Goal: Task Accomplishment & Management: Manage account settings

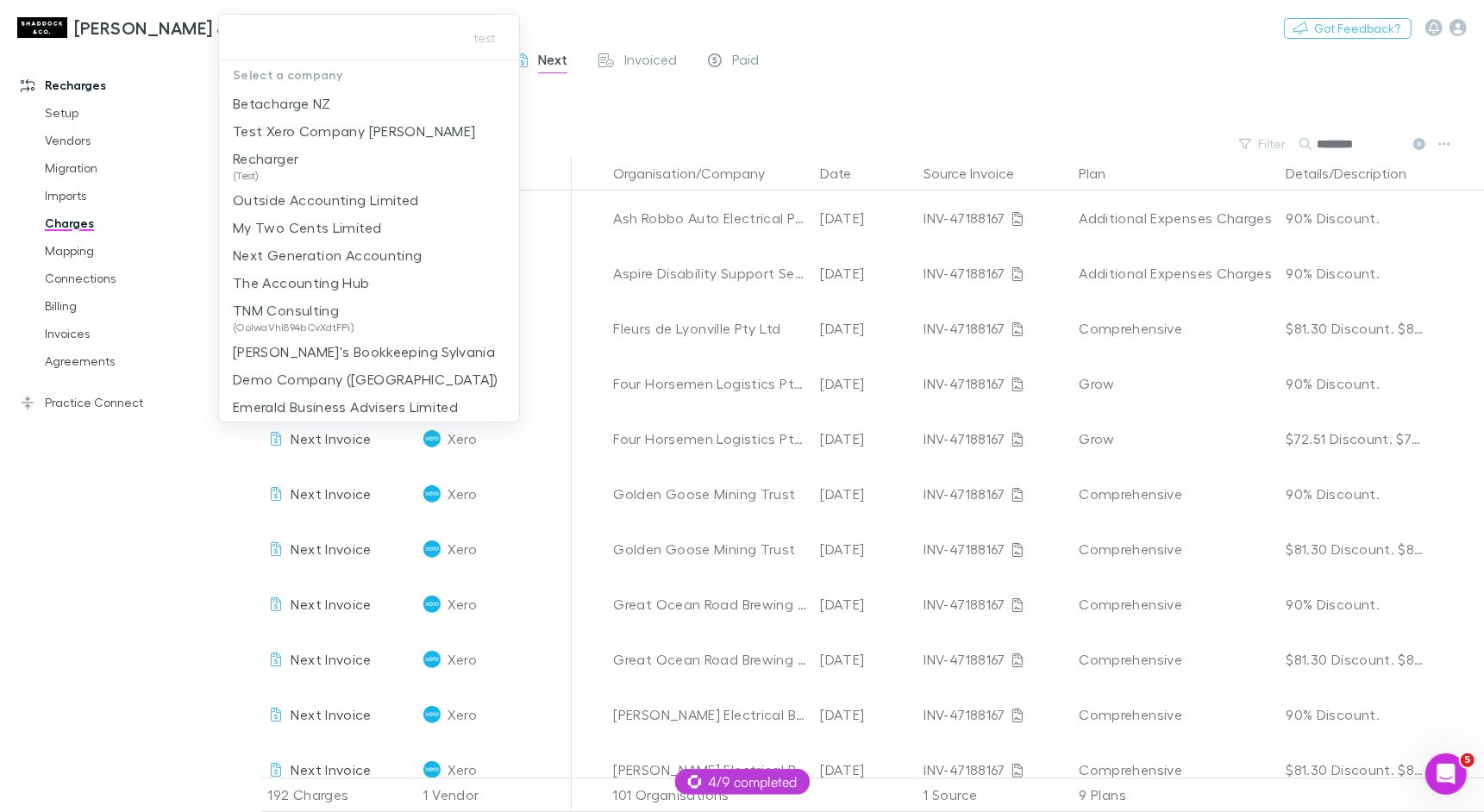
scroll to position [1700, 325]
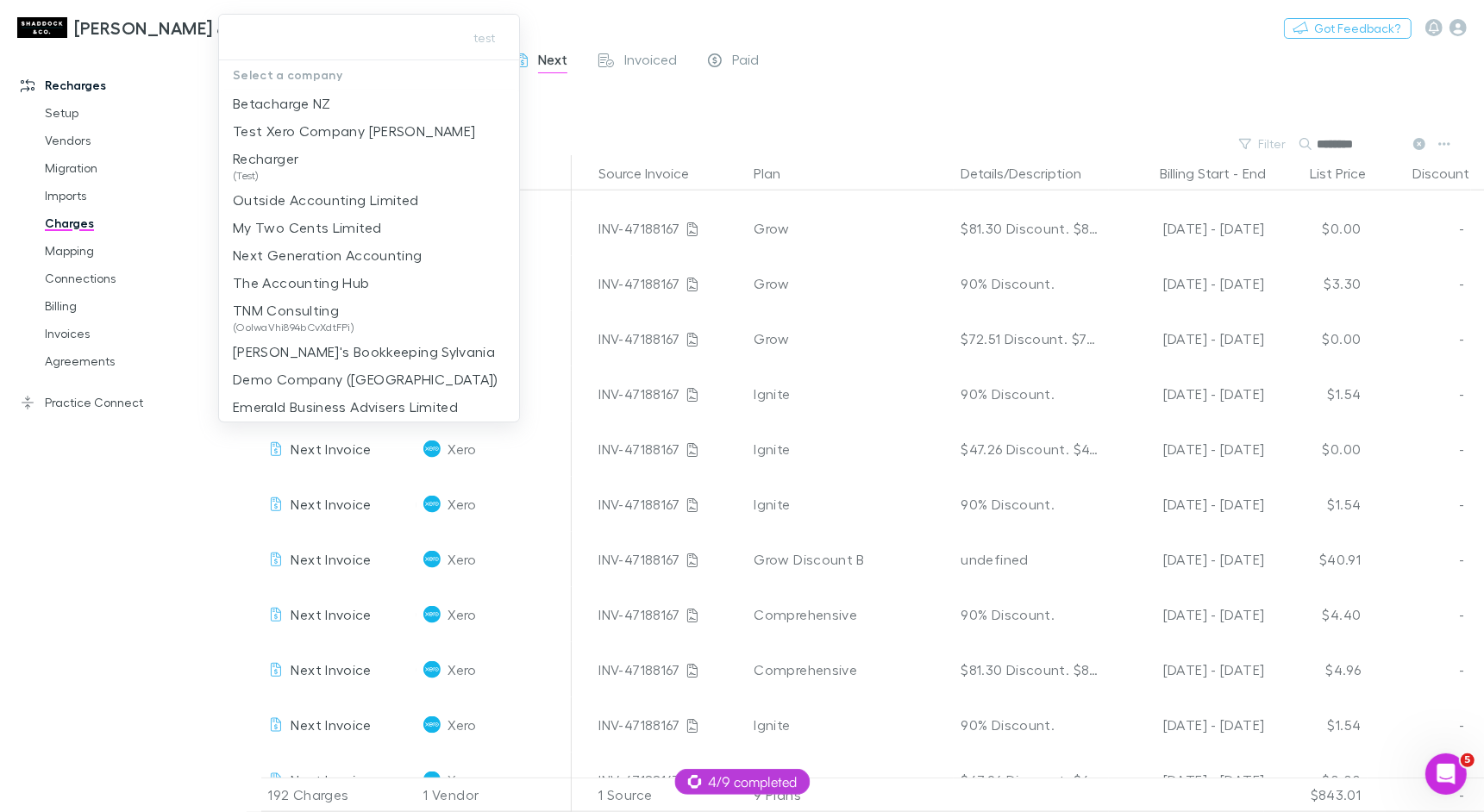
click at [61, 109] on div at bounding box center [742, 406] width 1484 height 812
click at [61, 109] on link "Setup" at bounding box center [122, 113] width 189 height 28
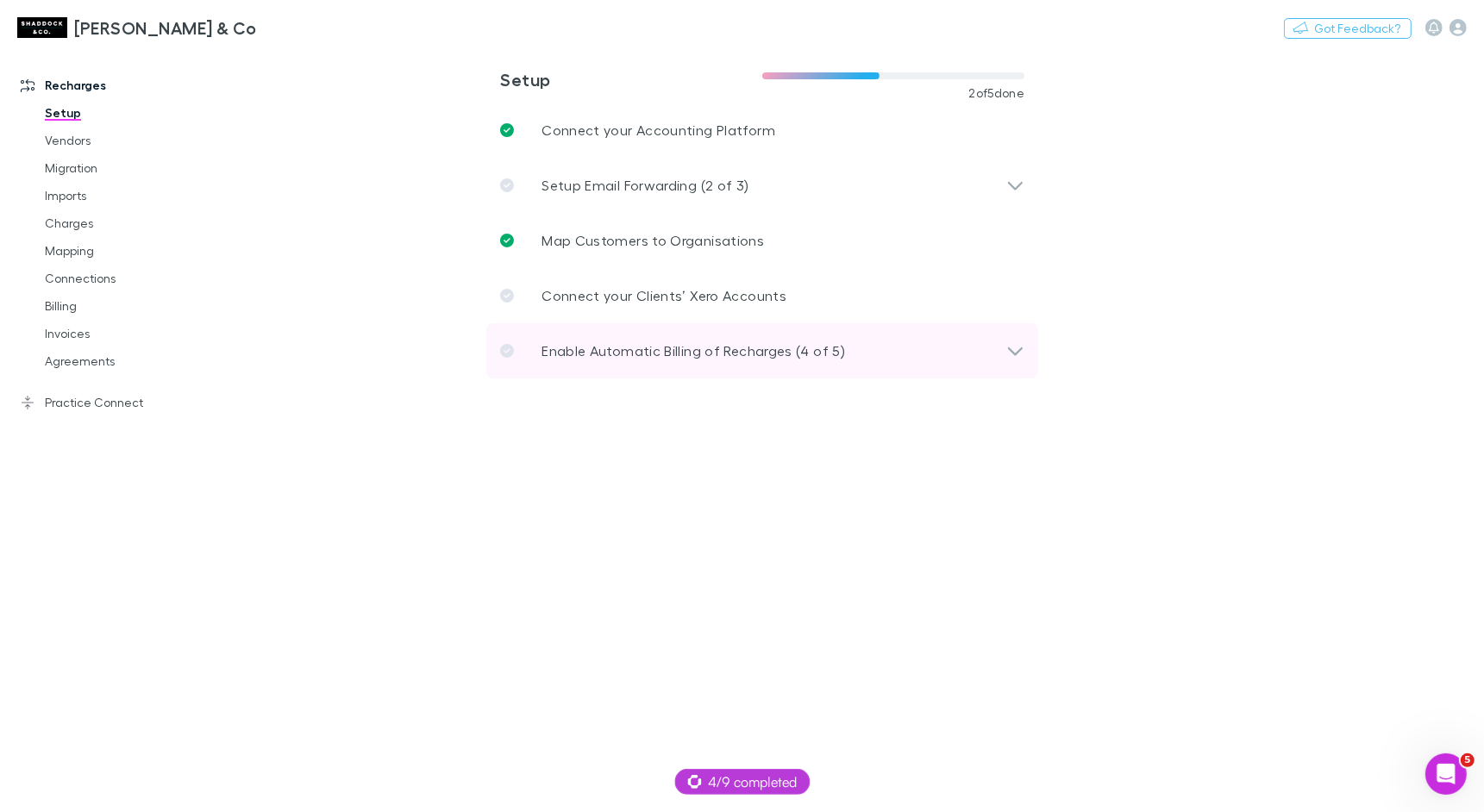
click at [817, 356] on p "Enable Automatic Billing of Recharges (4 of 5)" at bounding box center [692, 350] width 304 height 21
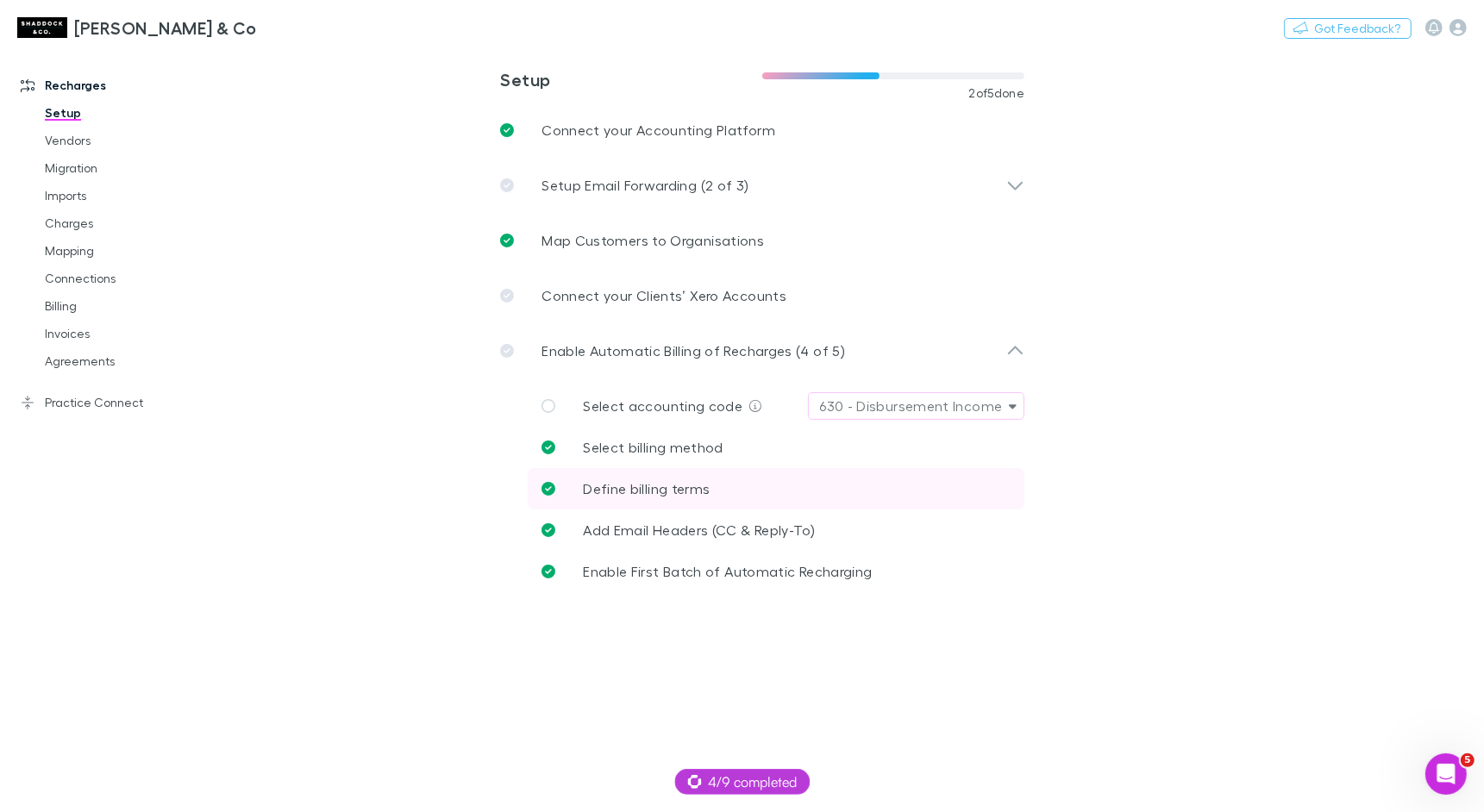
click at [685, 485] on span "Define billing terms" at bounding box center [647, 489] width 127 height 17
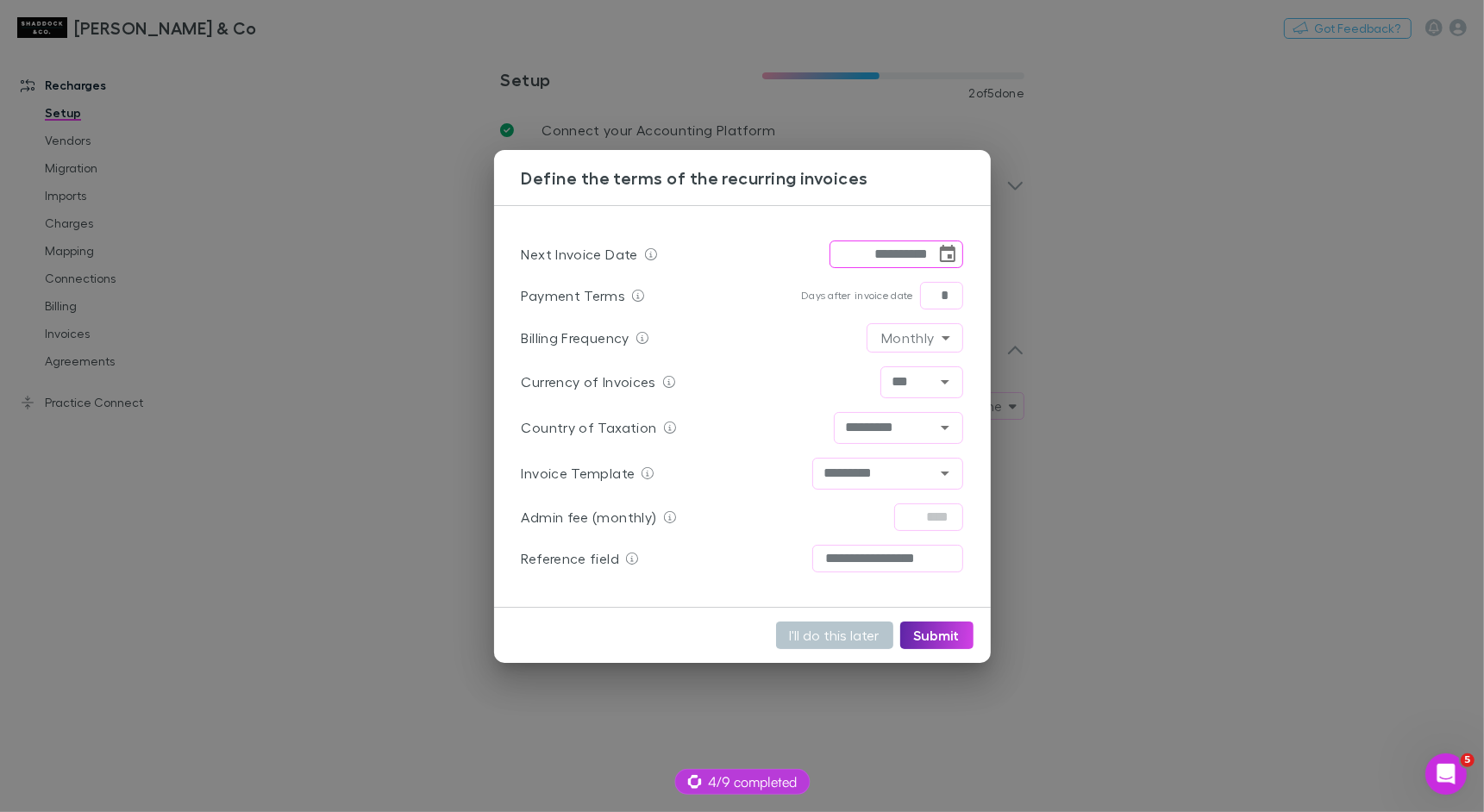
click at [377, 439] on div "**********" at bounding box center [742, 406] width 1484 height 812
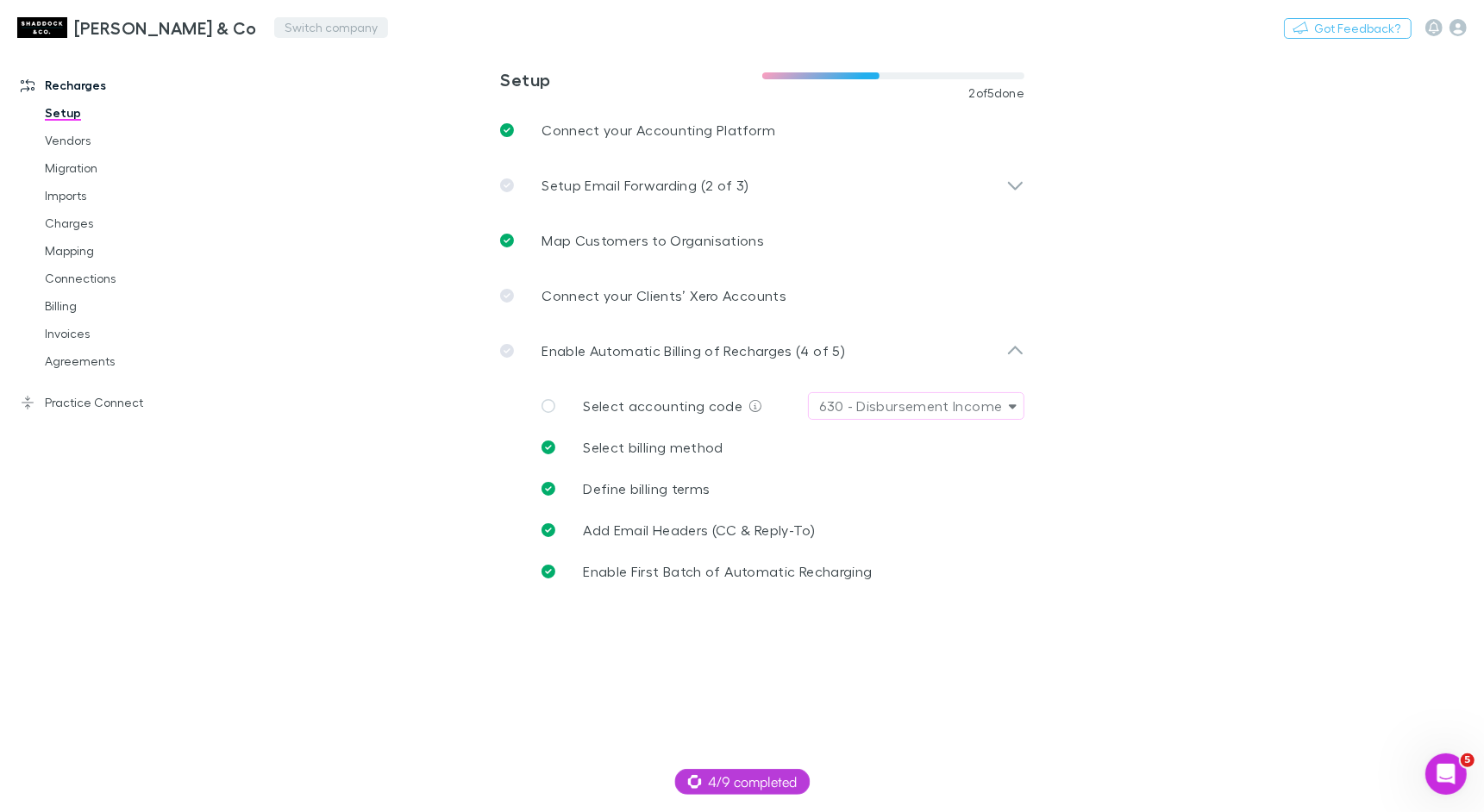
click at [274, 32] on button "Switch company" at bounding box center [331, 27] width 114 height 21
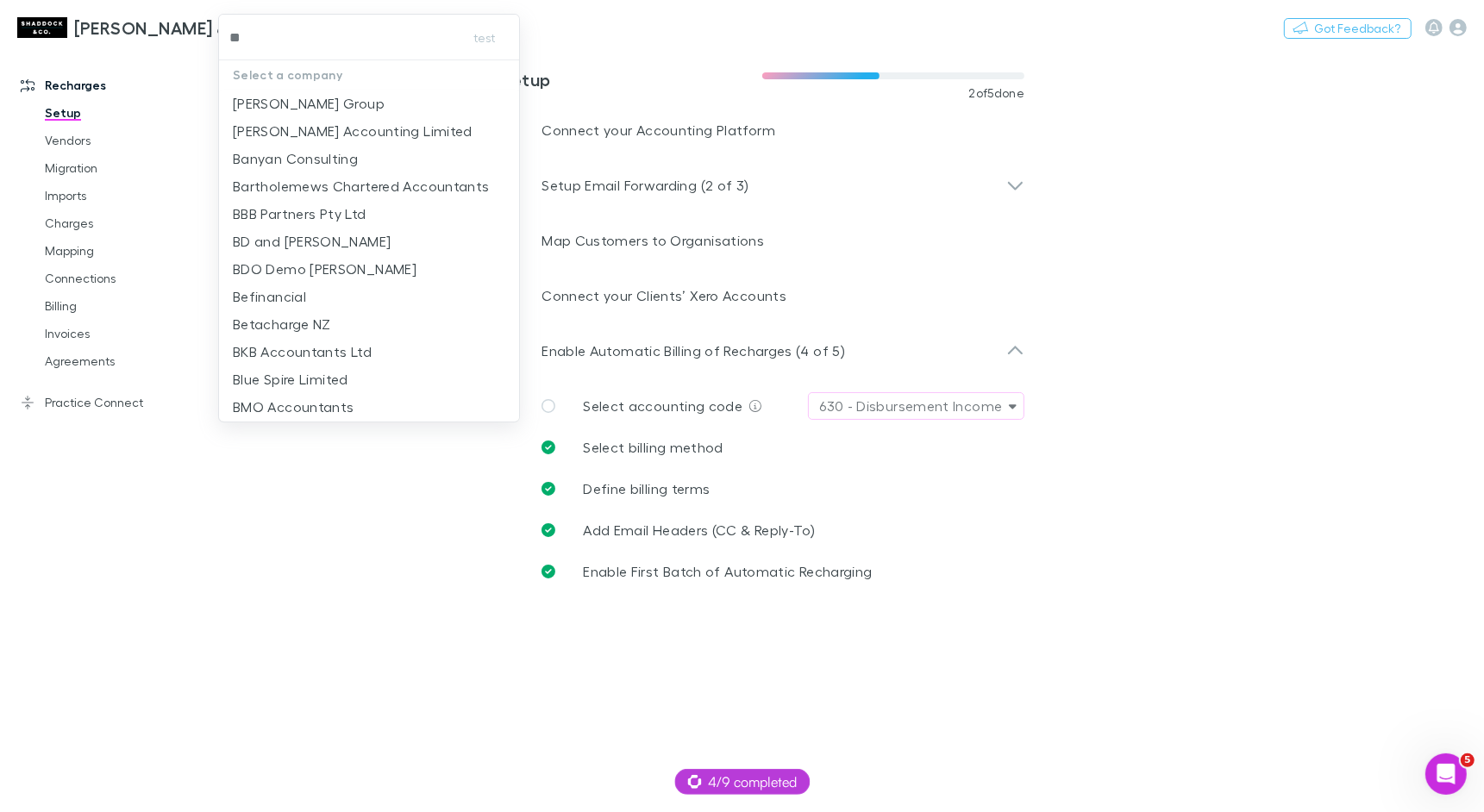
type input "***"
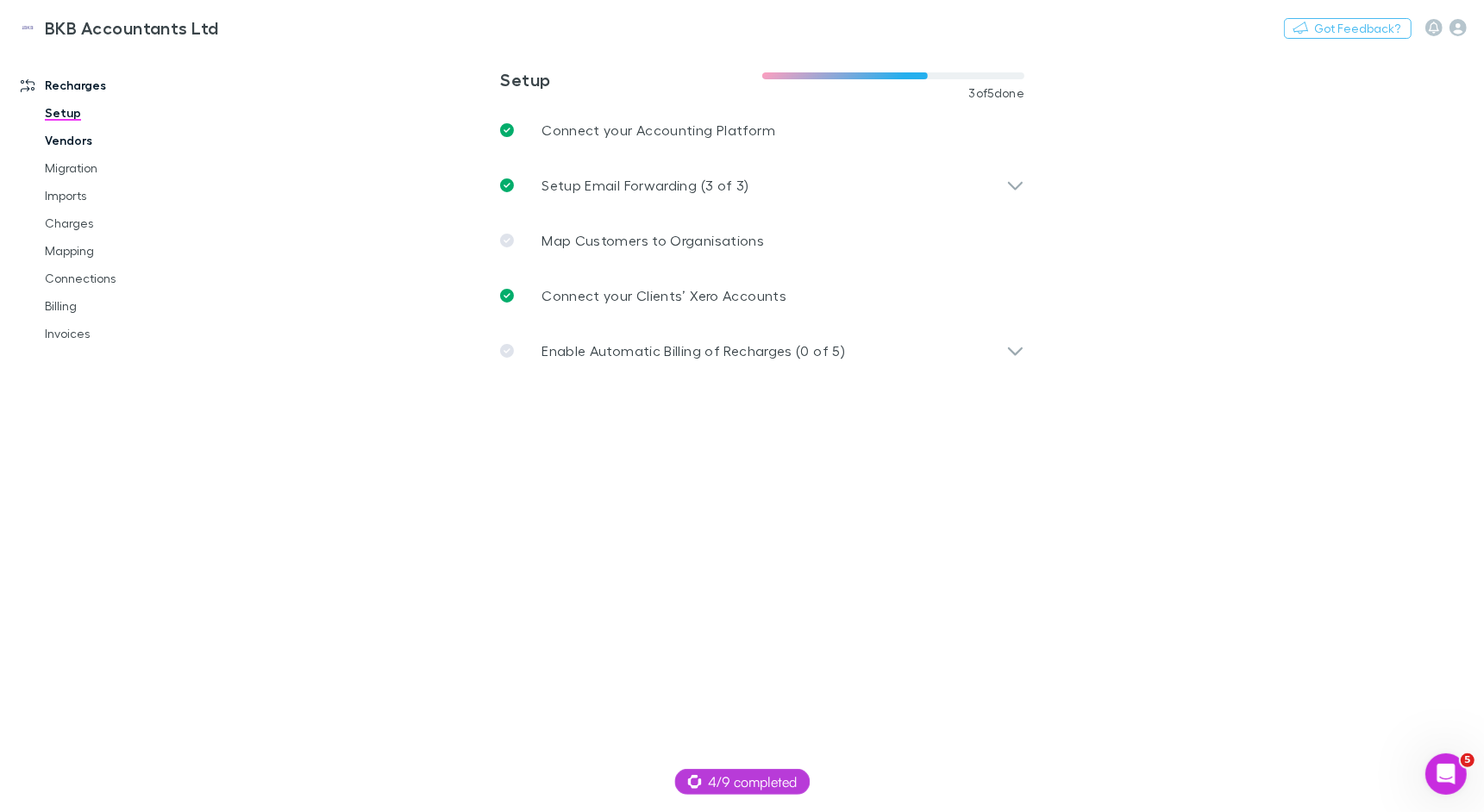
click at [63, 142] on link "Vendors" at bounding box center [122, 141] width 189 height 28
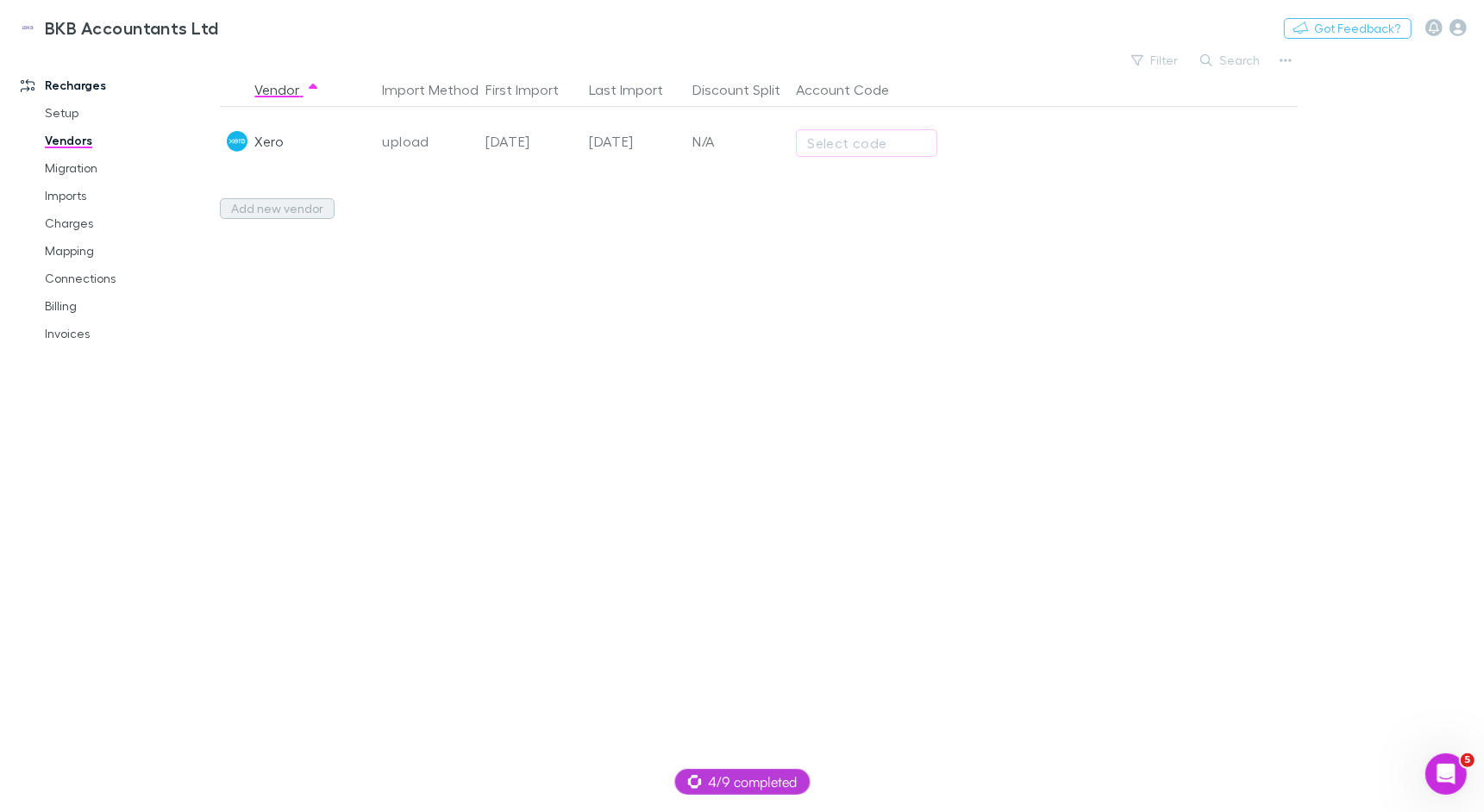
click at [258, 206] on button "Add new vendor" at bounding box center [277, 208] width 115 height 21
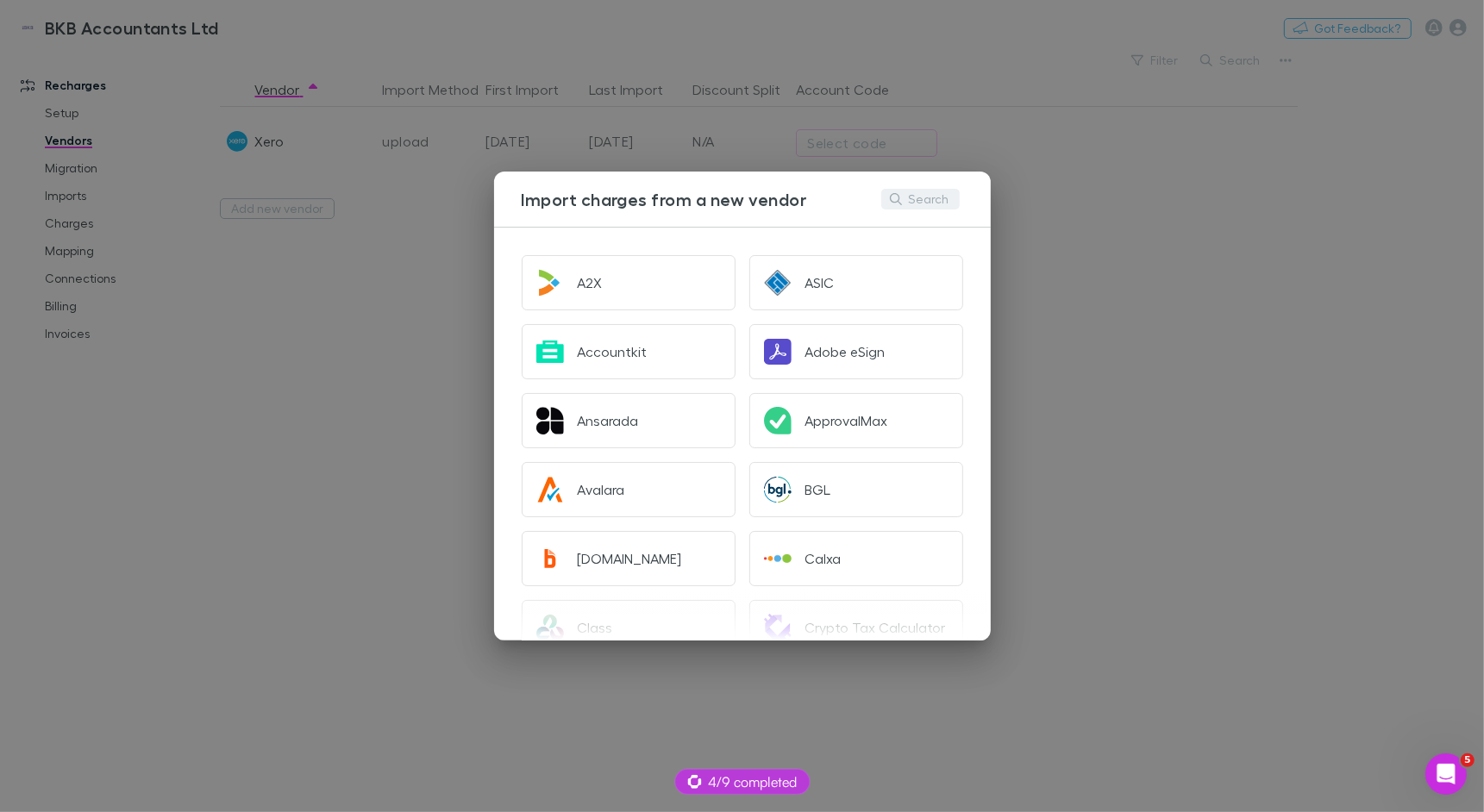
click at [944, 195] on button "Search" at bounding box center [920, 199] width 78 height 21
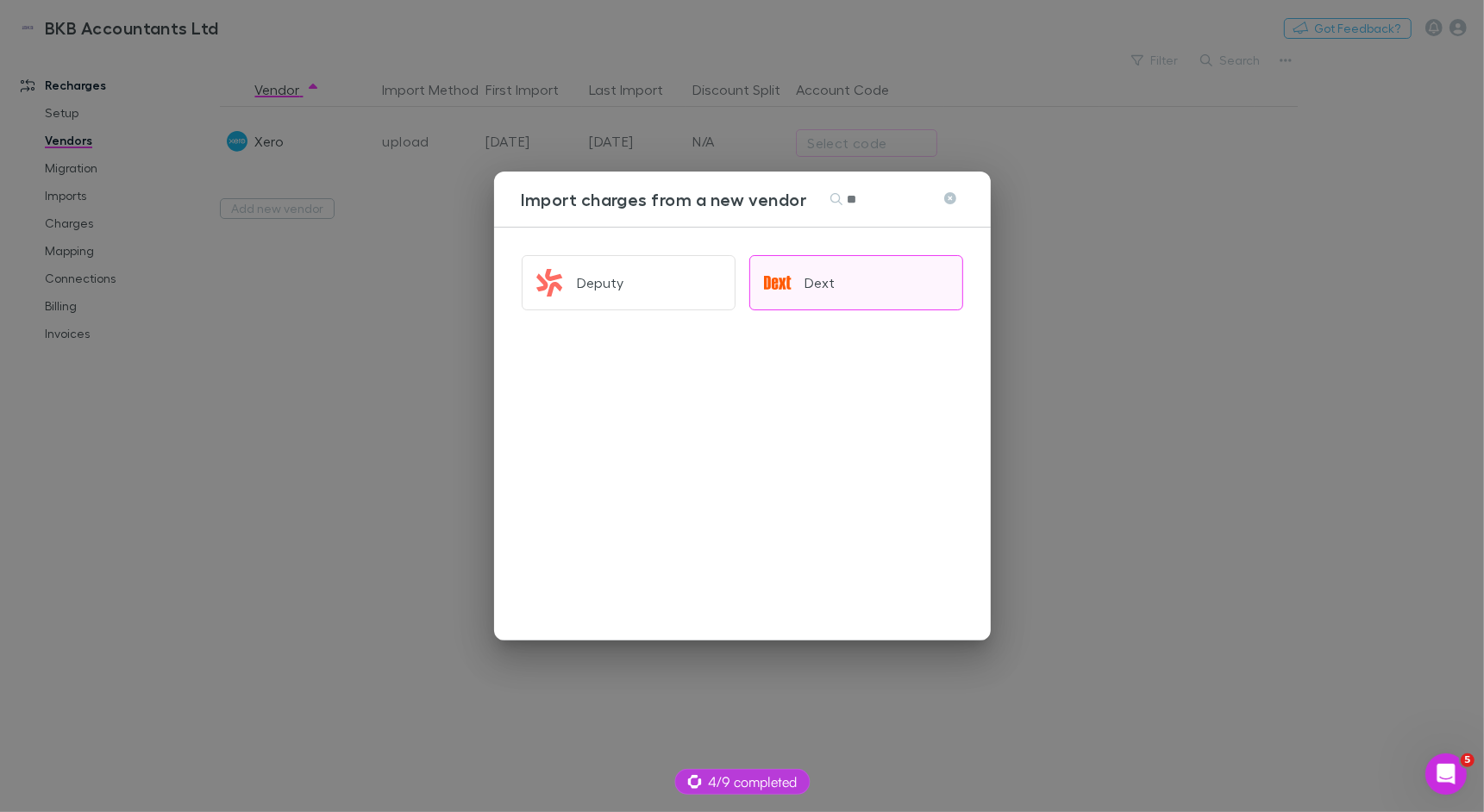
type input "**"
click at [819, 274] on div "Dext" at bounding box center [820, 282] width 30 height 17
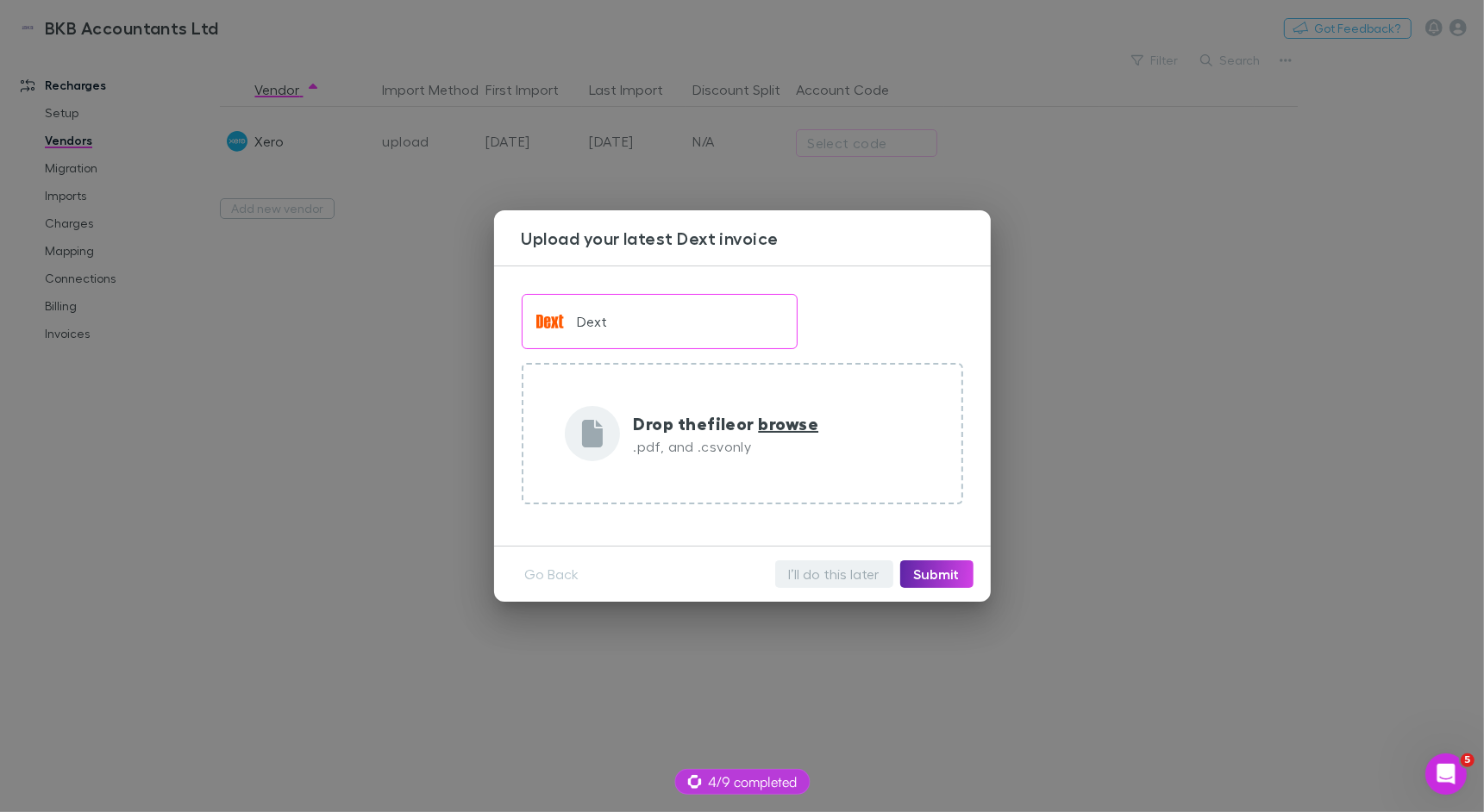
click at [838, 570] on button "I’ll do this later" at bounding box center [834, 575] width 118 height 28
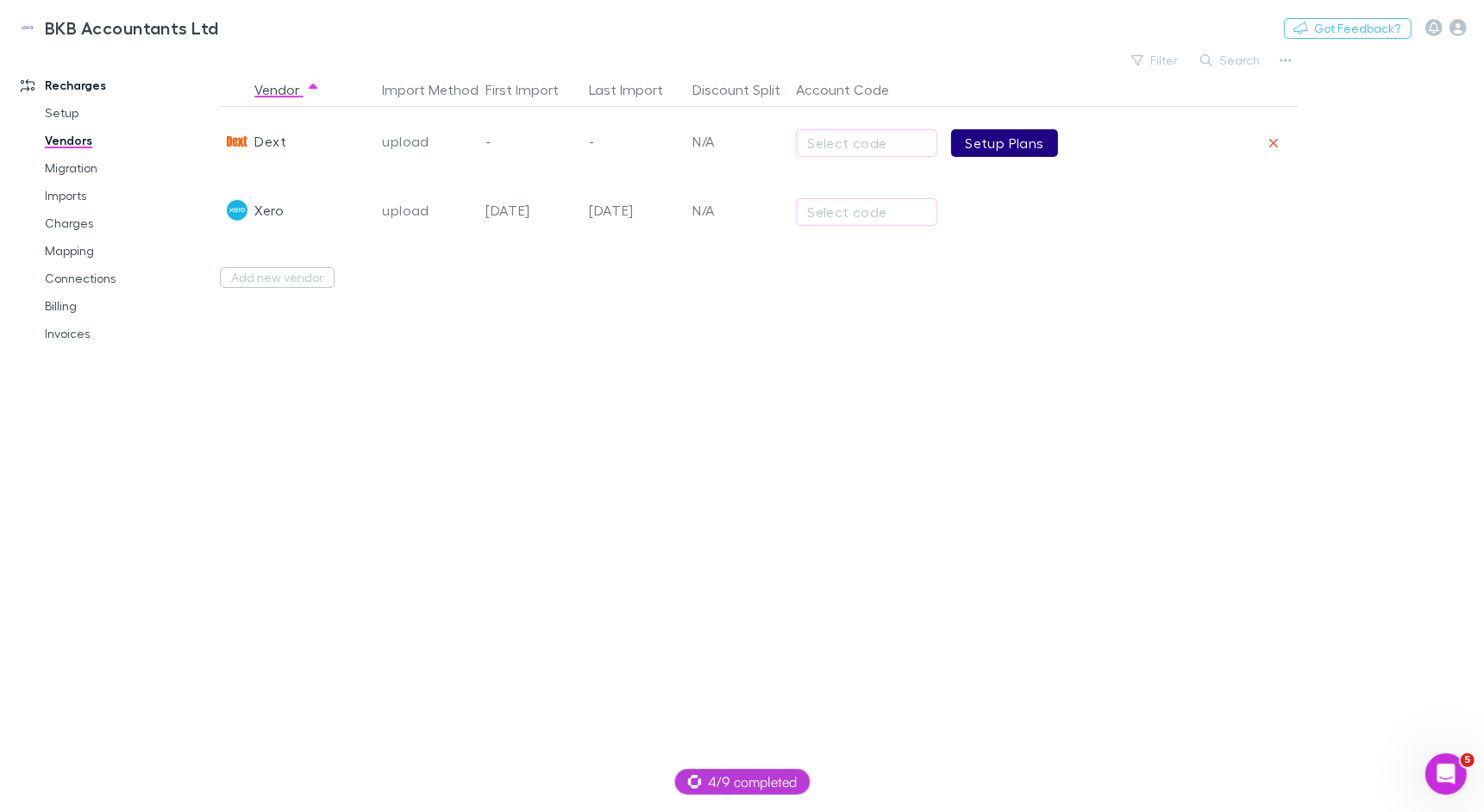
click at [1009, 136] on link "Setup Plans" at bounding box center [1004, 143] width 106 height 28
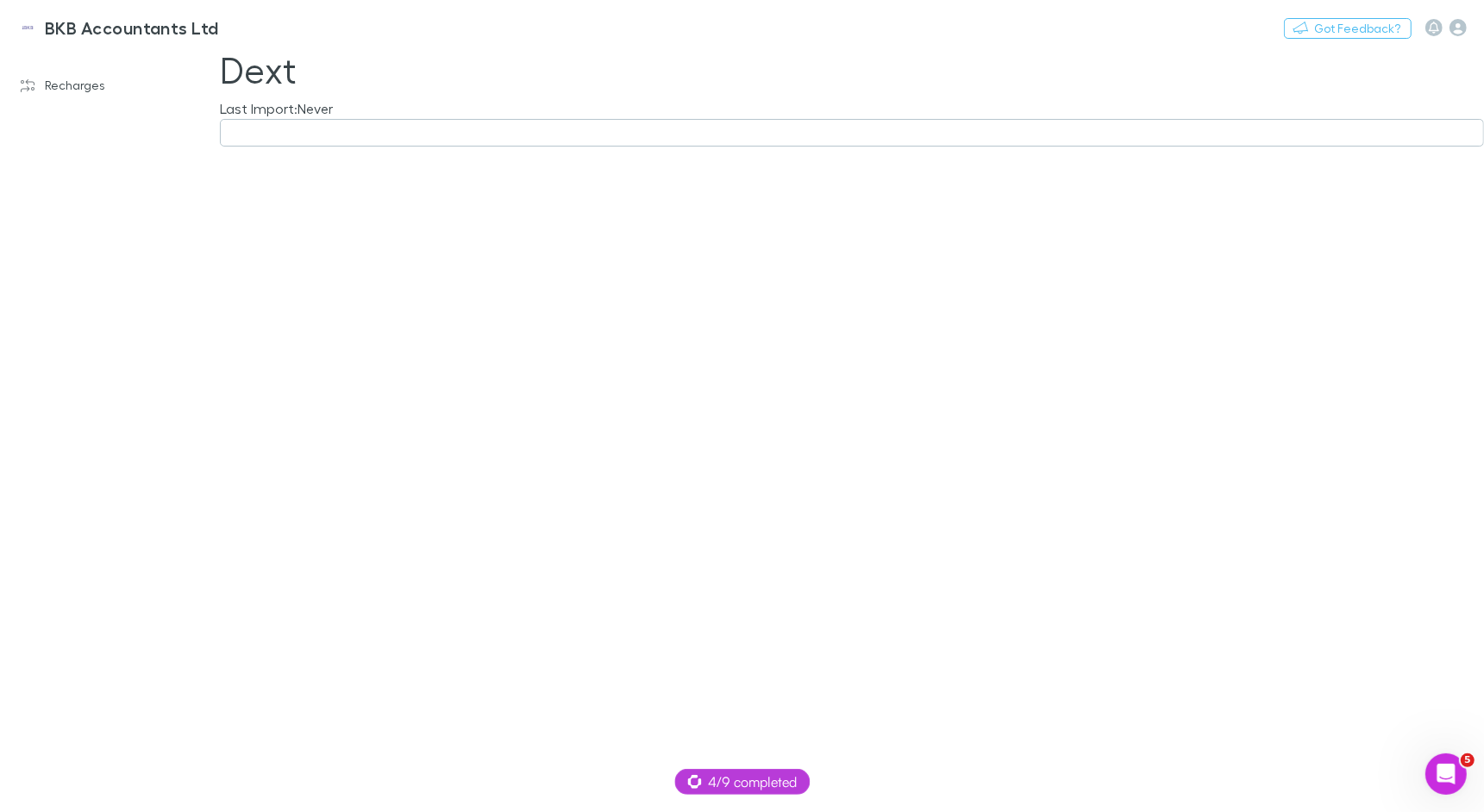
click at [516, 135] on button "button" at bounding box center [851, 133] width 1264 height 28
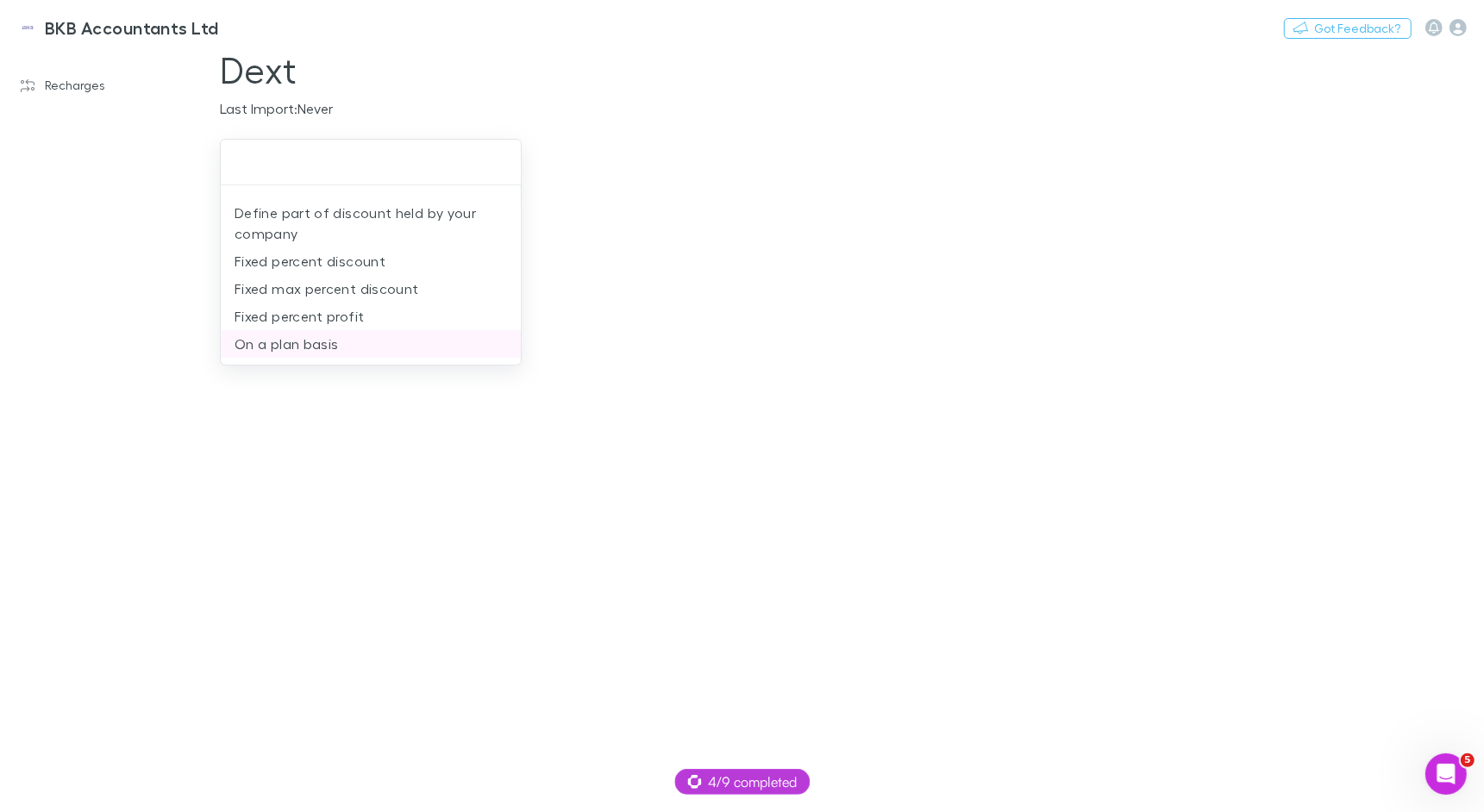
click at [354, 340] on li "On a plan basis" at bounding box center [371, 344] width 301 height 28
type input "**********"
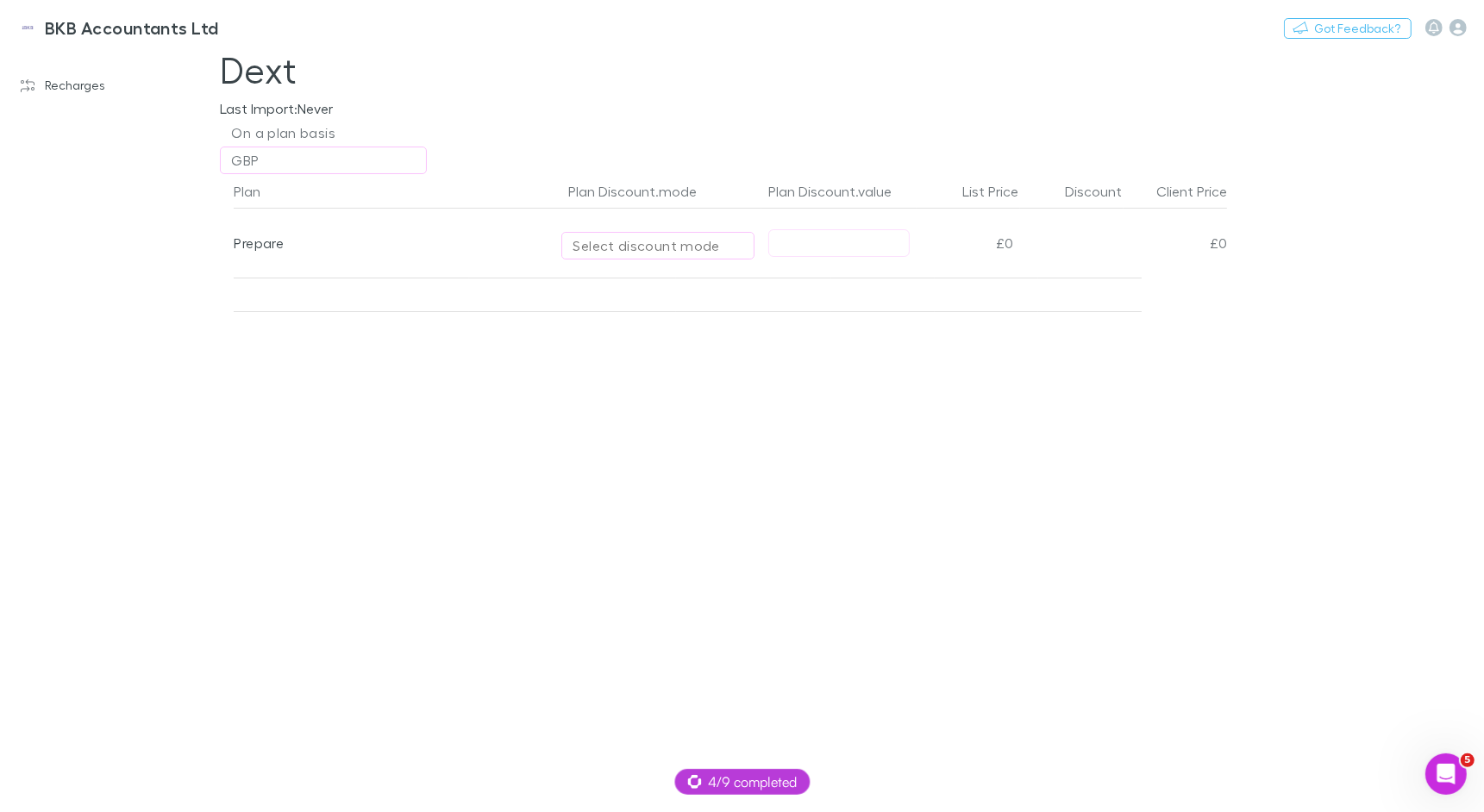
click at [654, 242] on div "Select discount mode" at bounding box center [658, 246] width 171 height 21
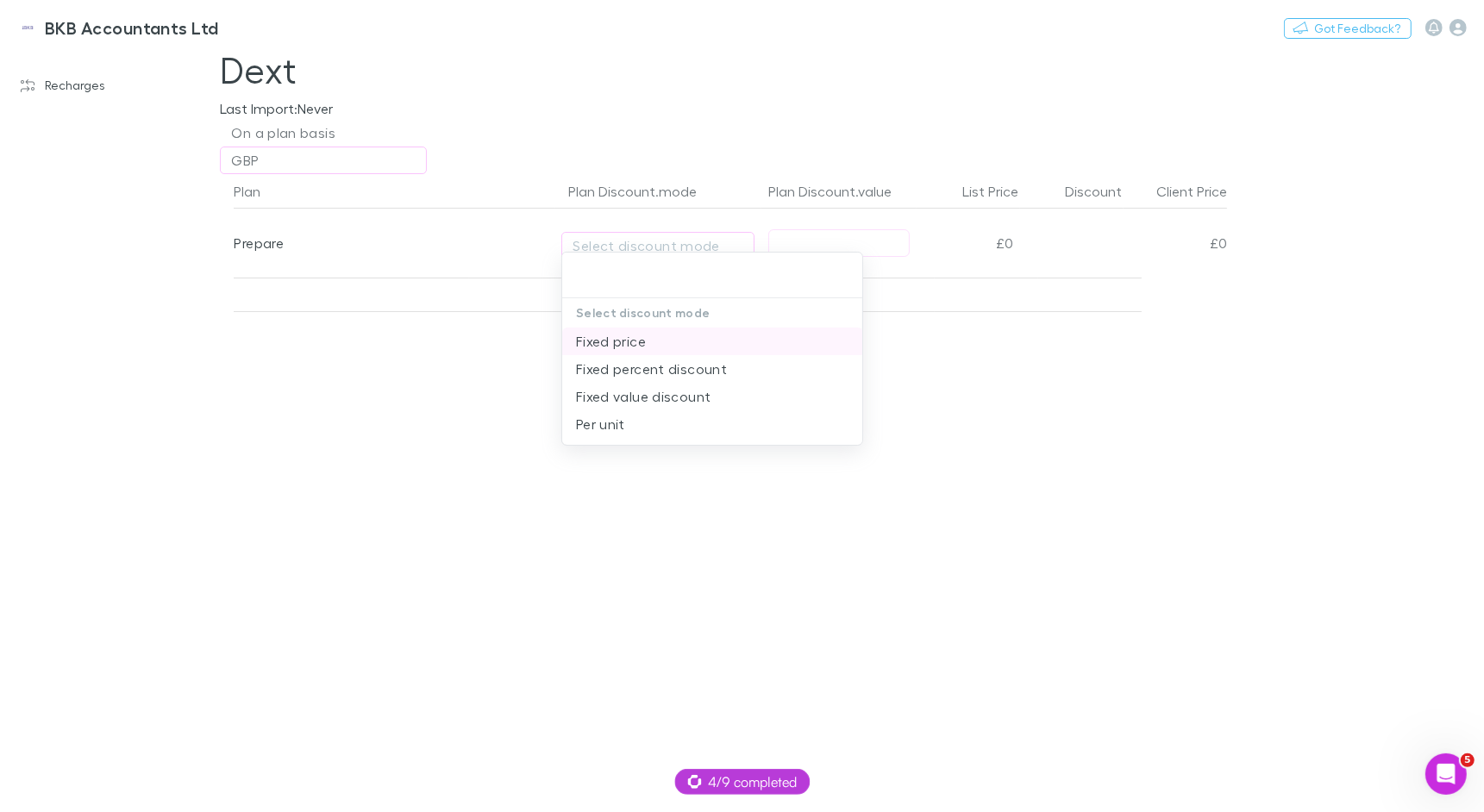
click at [638, 346] on li "Fixed price" at bounding box center [713, 342] width 301 height 28
type input "**********"
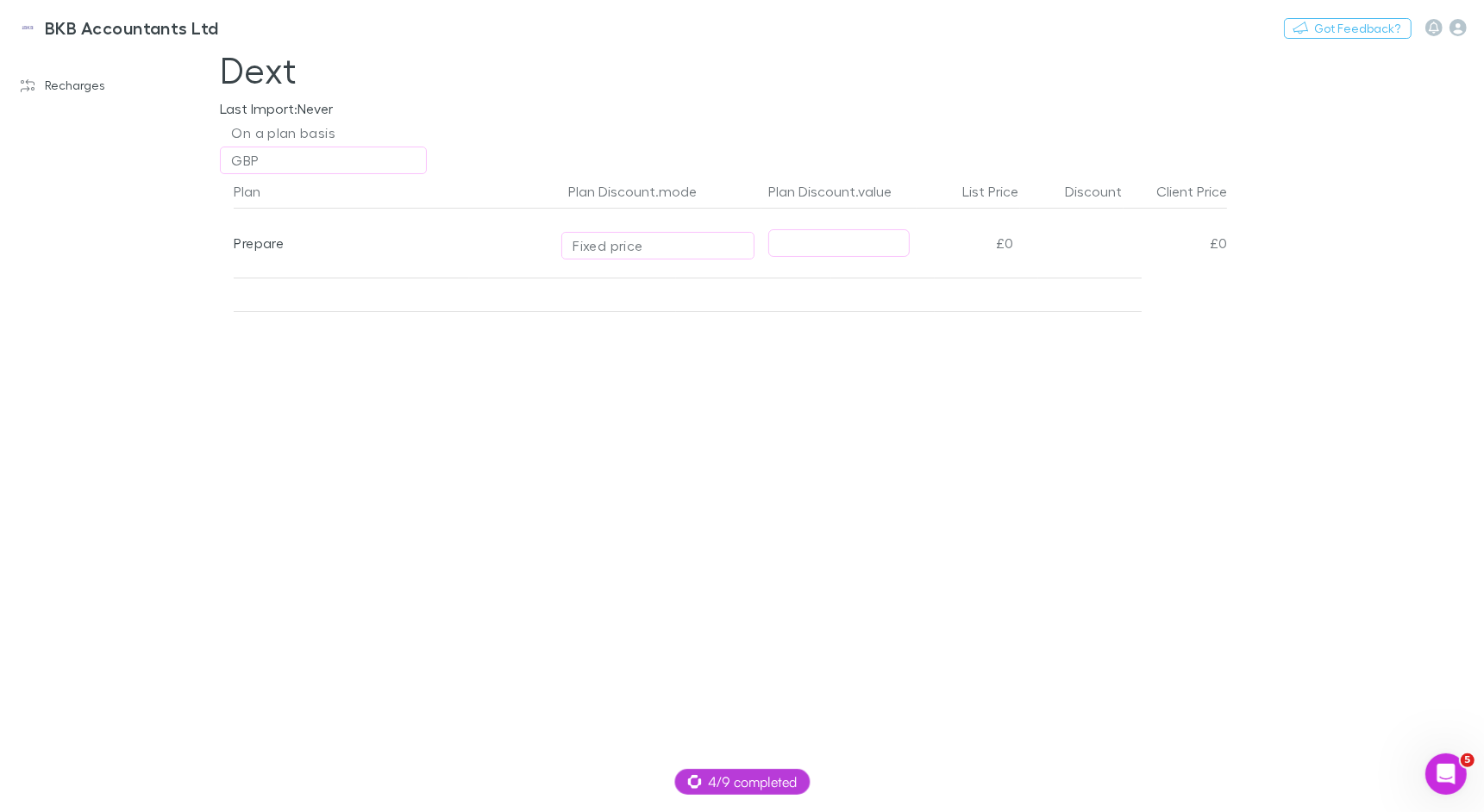
click at [868, 250] on input "text" at bounding box center [838, 243] width 139 height 27
type input "**"
click at [664, 239] on div "Fixed price" at bounding box center [658, 246] width 171 height 21
click at [629, 398] on li "Per unit" at bounding box center [713, 397] width 301 height 28
type input "********"
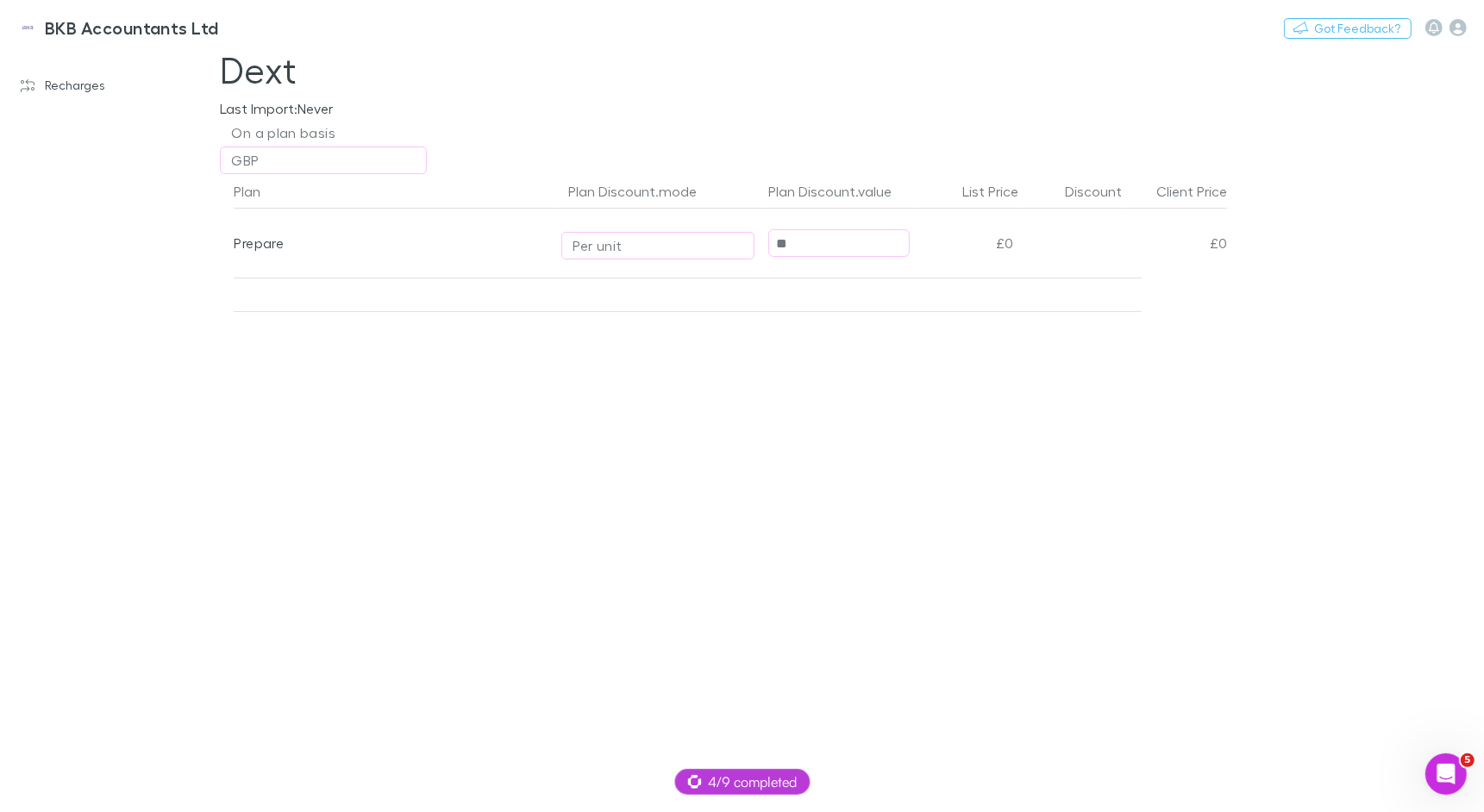
click at [564, 358] on div "Plan Plan Discount.mode Plan Discount.value List Price Discount Client Price Pr…" at bounding box center [723, 492] width 1035 height 638
click at [791, 239] on input "**" at bounding box center [838, 243] width 139 height 27
click at [691, 260] on span "Per unit" at bounding box center [658, 243] width 193 height 69
click at [672, 260] on span "Per unit" at bounding box center [658, 243] width 193 height 69
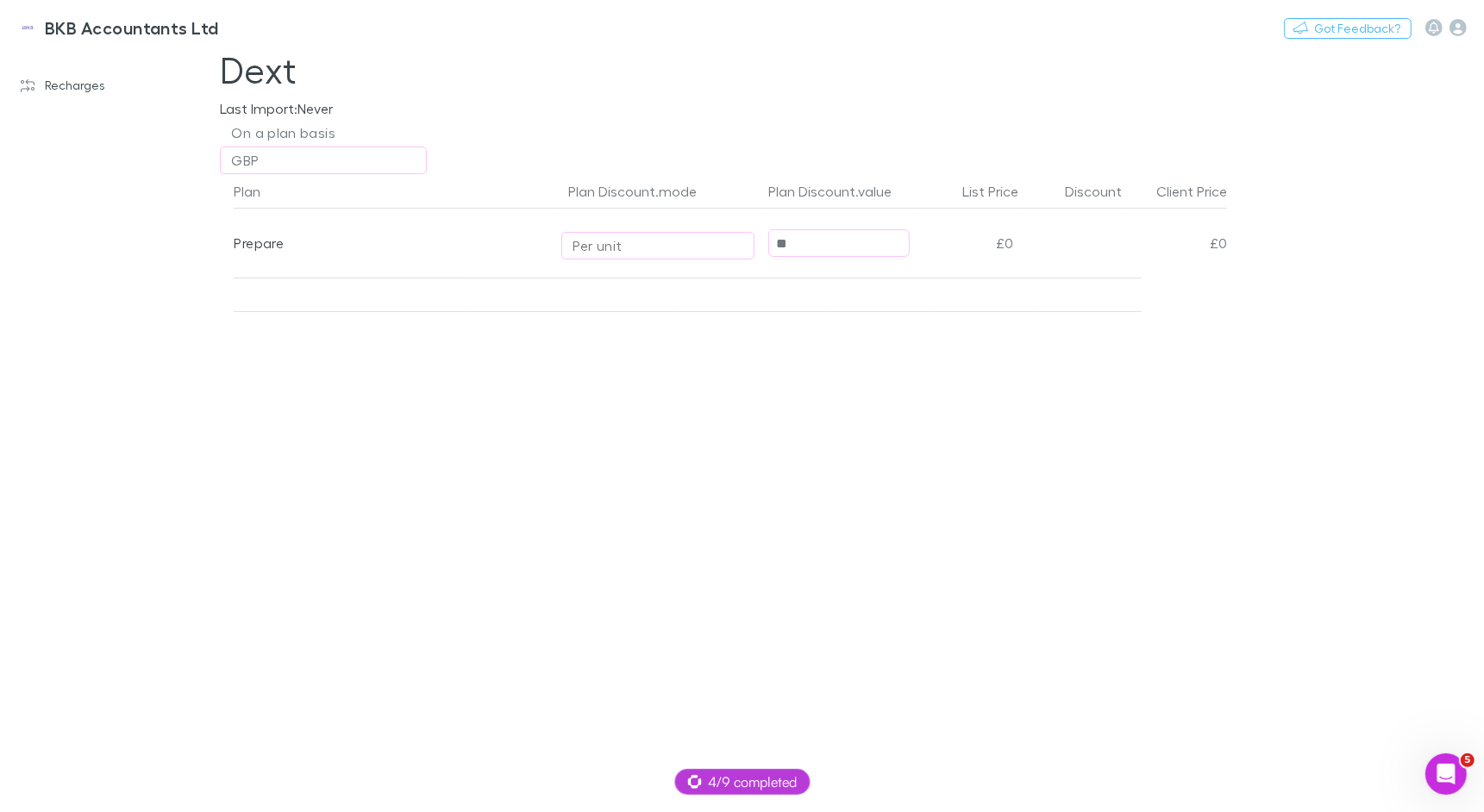
click at [666, 255] on div "Per unit" at bounding box center [658, 246] width 171 height 21
click at [647, 329] on li "Fixed price" at bounding box center [713, 342] width 301 height 28
type input "**********"
click at [768, 427] on div "Plan Plan Discount.mode Plan Discount.value List Price Discount Client Price Pr…" at bounding box center [723, 492] width 1035 height 638
click at [119, 38] on link "BKB Accountants Ltd" at bounding box center [118, 27] width 222 height 41
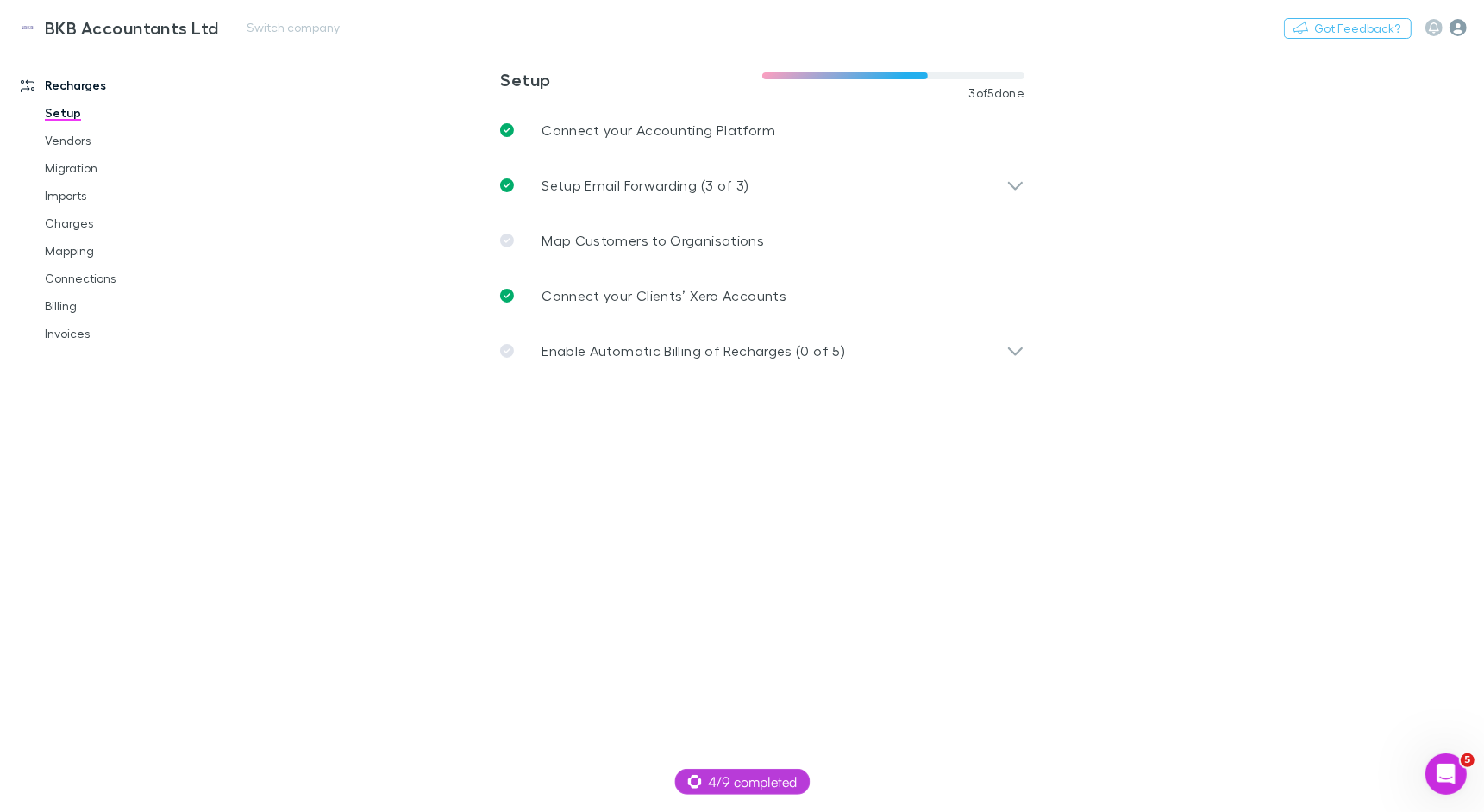
click at [1451, 28] on icon "button" at bounding box center [1458, 27] width 17 height 17
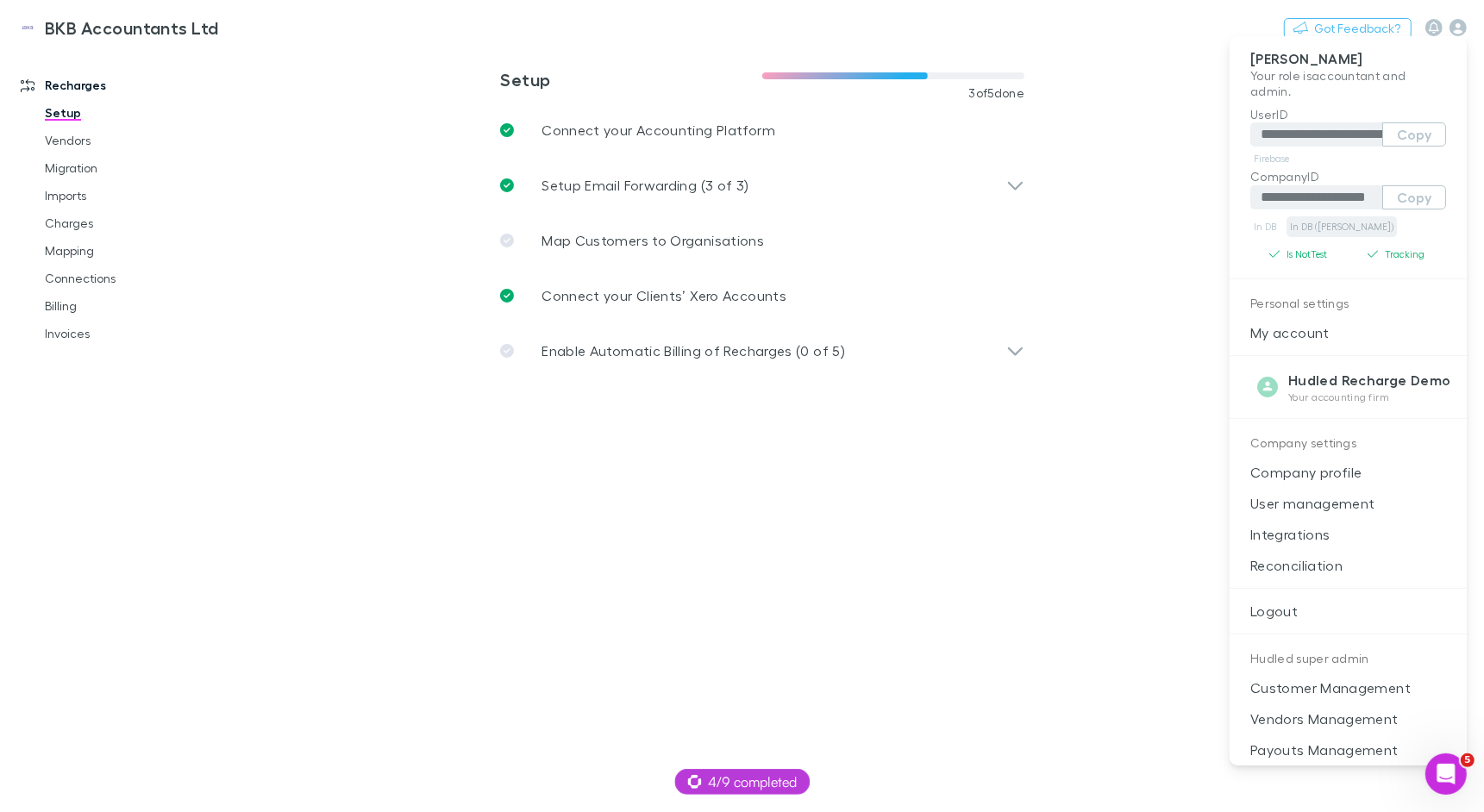
click at [1319, 222] on link "In DB ([PERSON_NAME])" at bounding box center [1342, 227] width 110 height 21
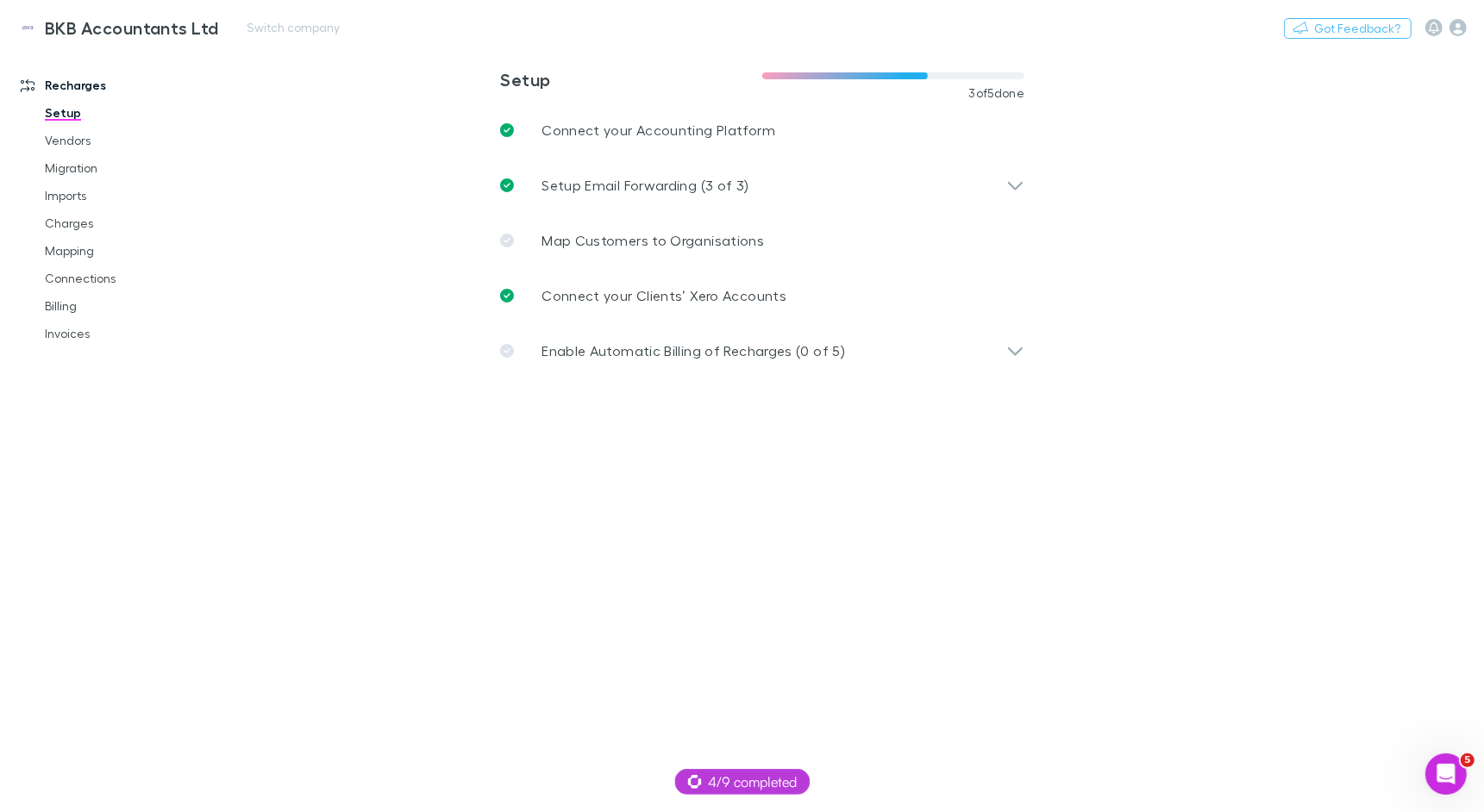
click at [1448, 19] on div at bounding box center [1446, 27] width 41 height 17
click at [1452, 21] on icon "button" at bounding box center [1458, 27] width 17 height 17
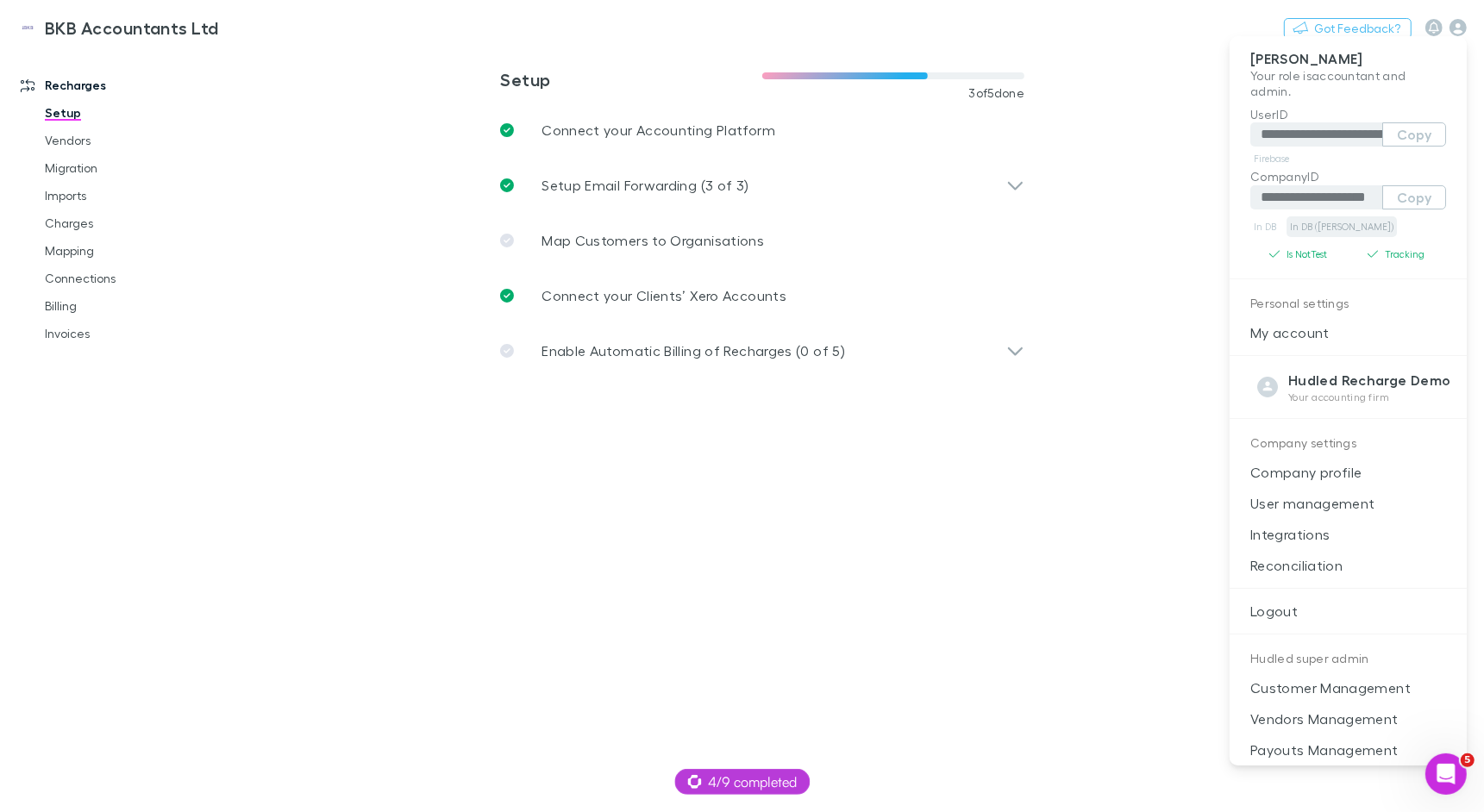
click at [1331, 224] on link "In DB ([PERSON_NAME])" at bounding box center [1342, 227] width 110 height 21
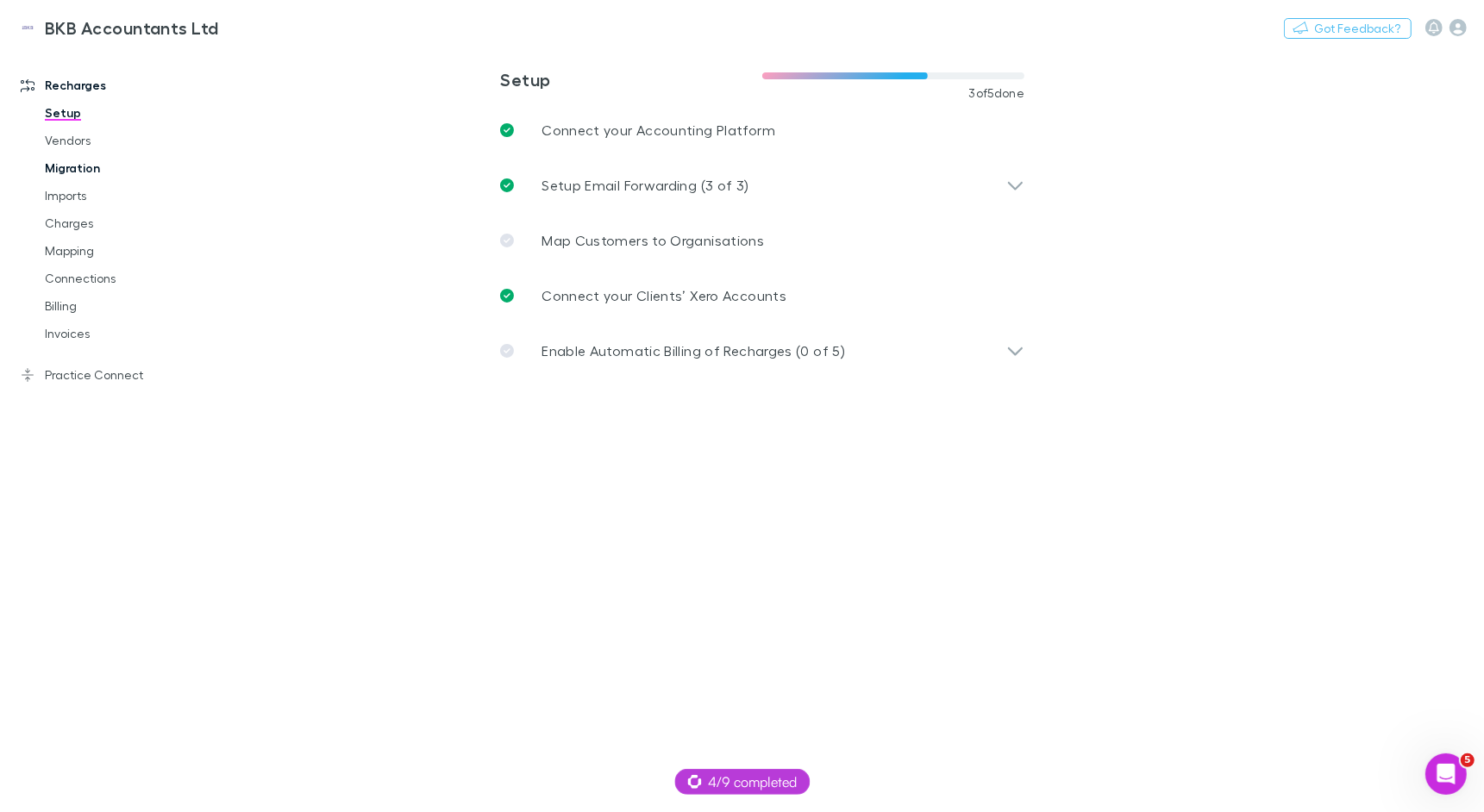
click at [68, 171] on link "Migration" at bounding box center [122, 168] width 189 height 28
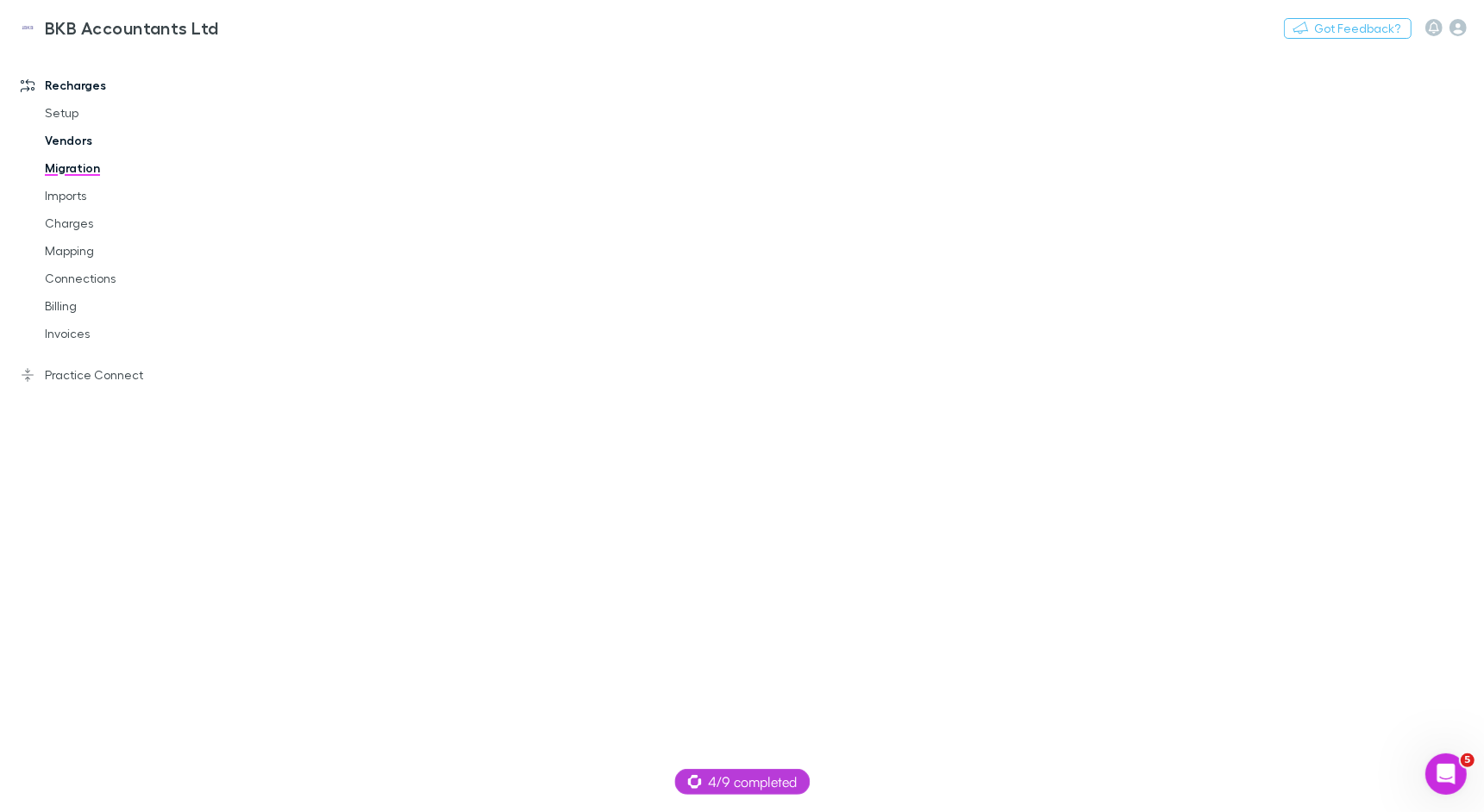
click at [74, 142] on link "Vendors" at bounding box center [122, 141] width 189 height 28
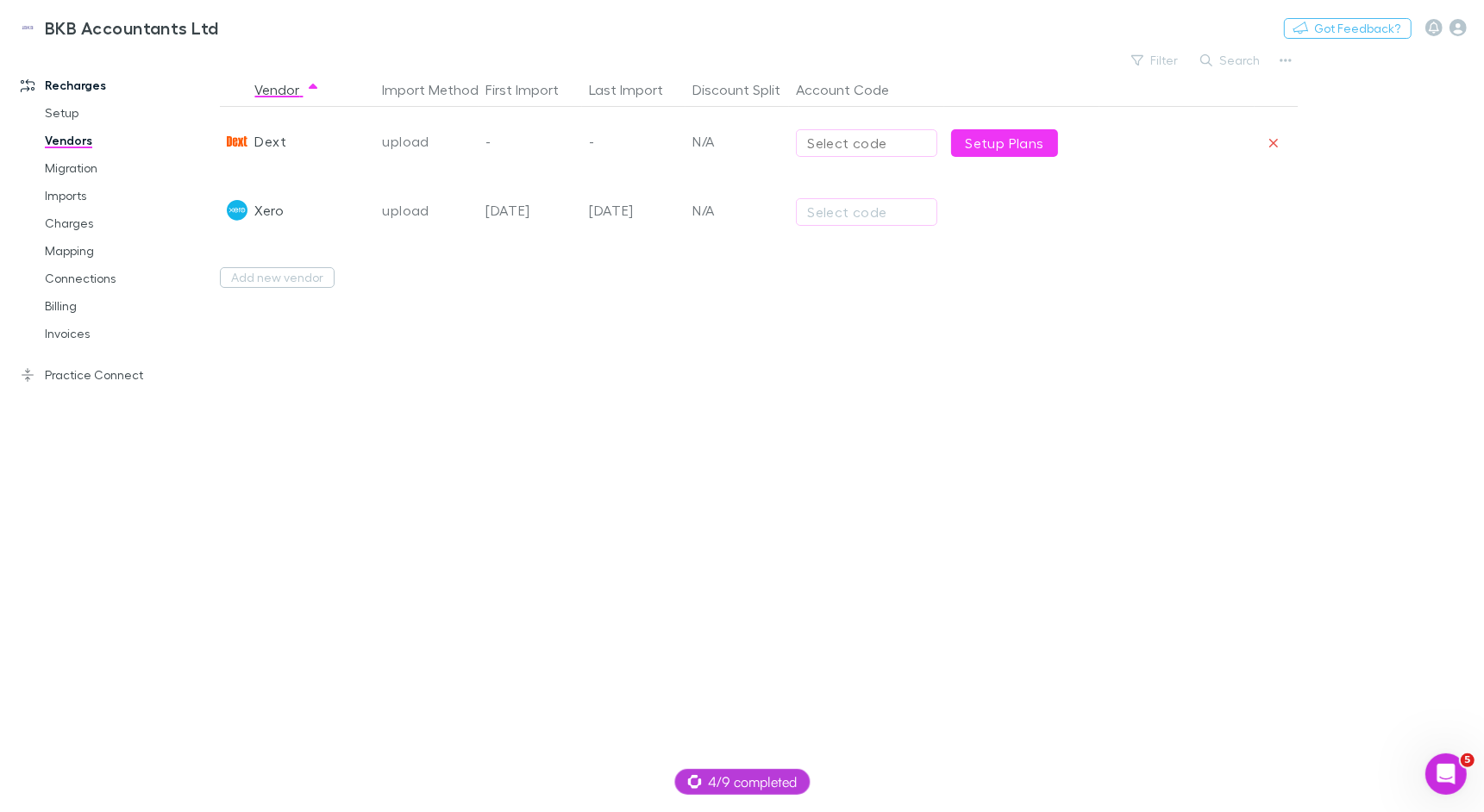
click at [886, 155] on button "Select code" at bounding box center [866, 143] width 141 height 28
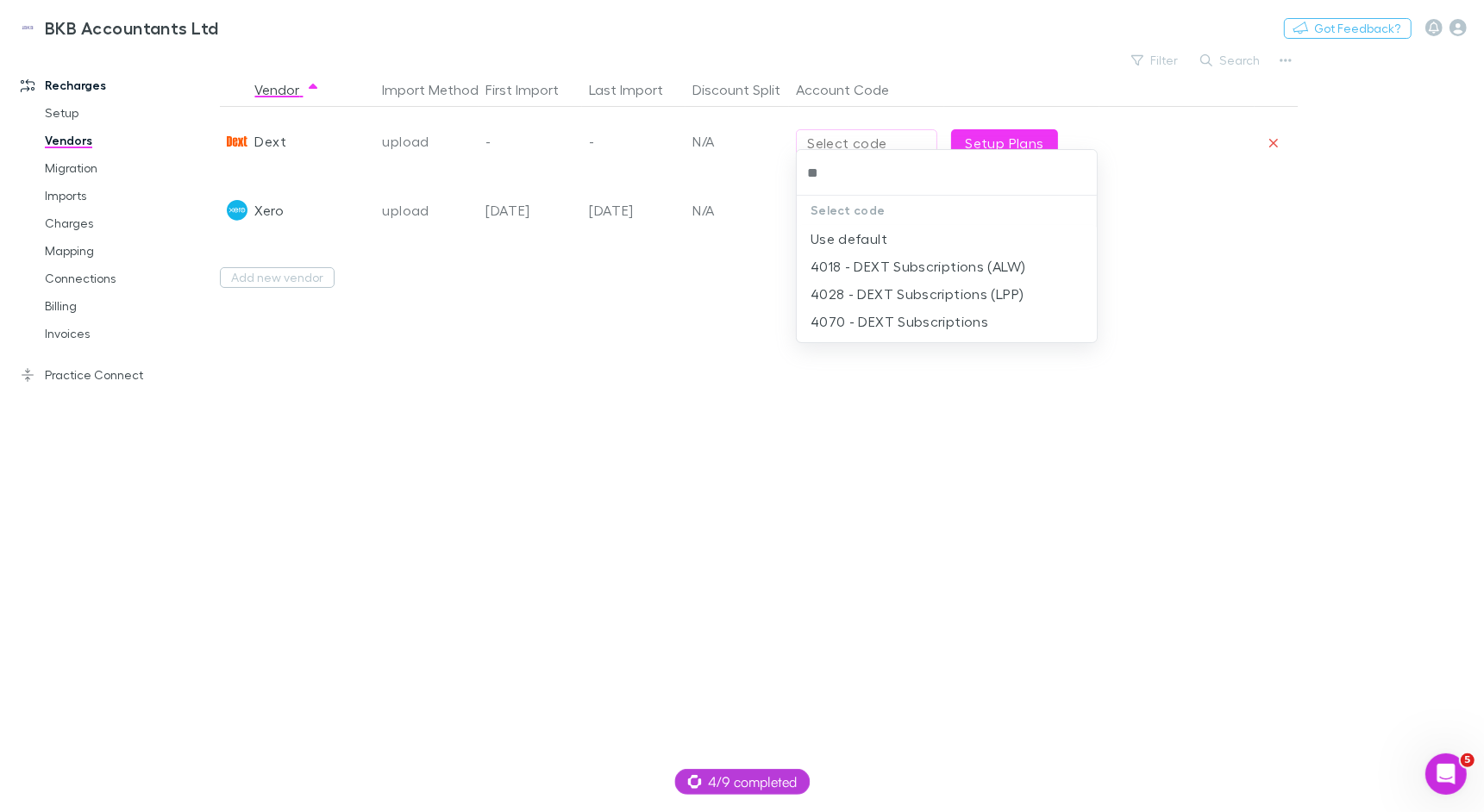
type input "*"
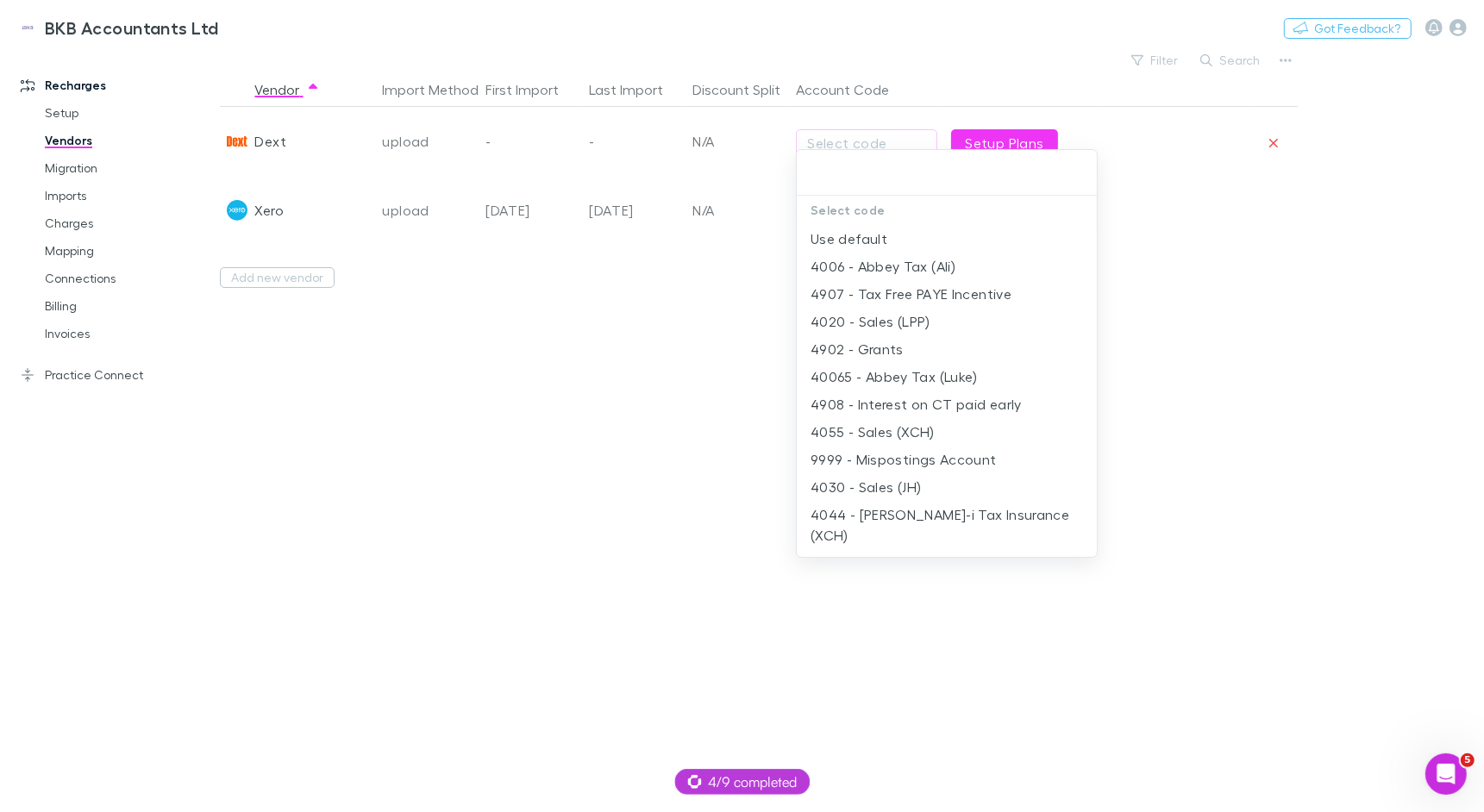
click at [693, 371] on div at bounding box center [742, 406] width 1484 height 812
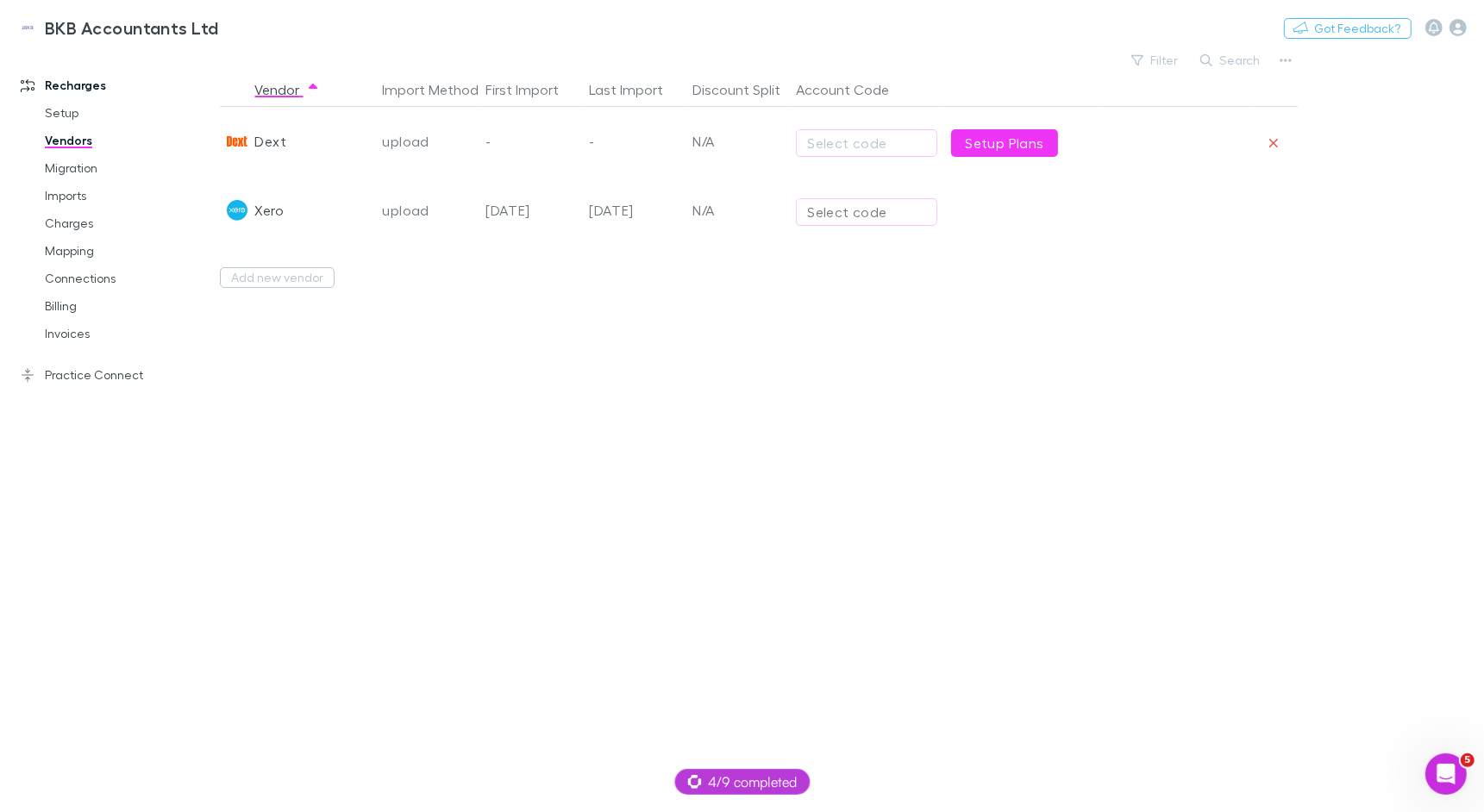
click at [853, 220] on div "Select code" at bounding box center [866, 212] width 119 height 21
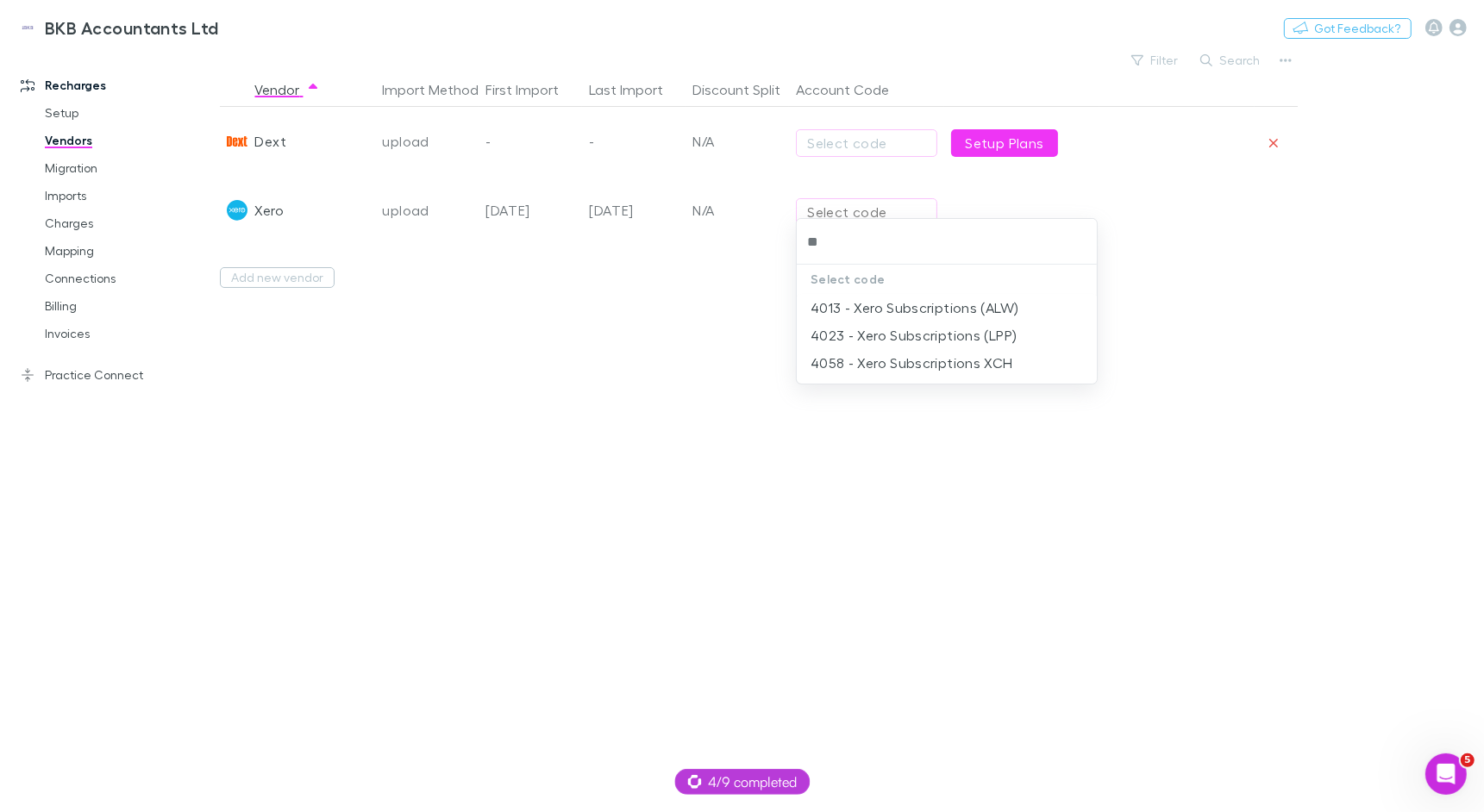
type input "*"
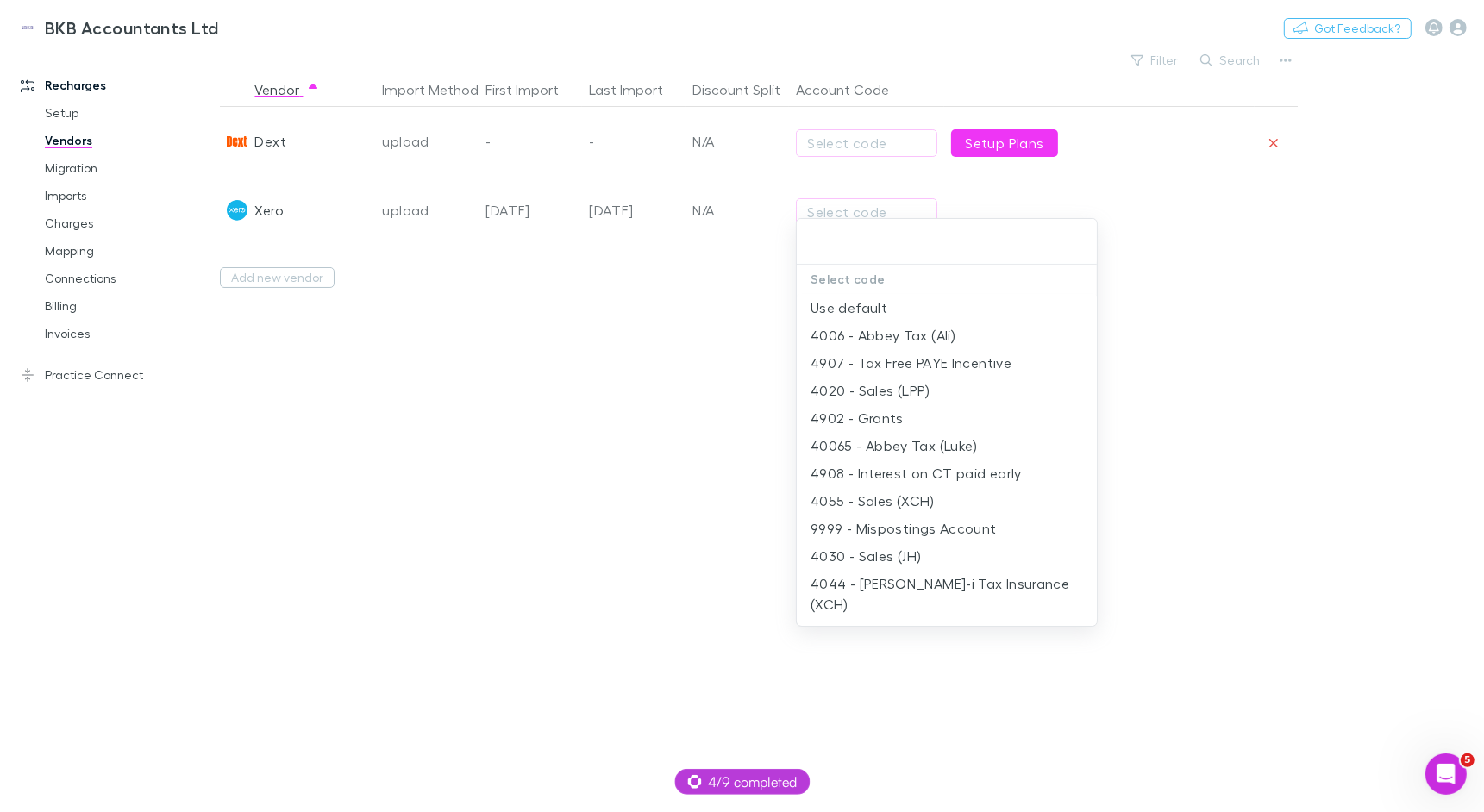
click at [579, 338] on div at bounding box center [742, 406] width 1484 height 812
